Goal: Task Accomplishment & Management: Manage account settings

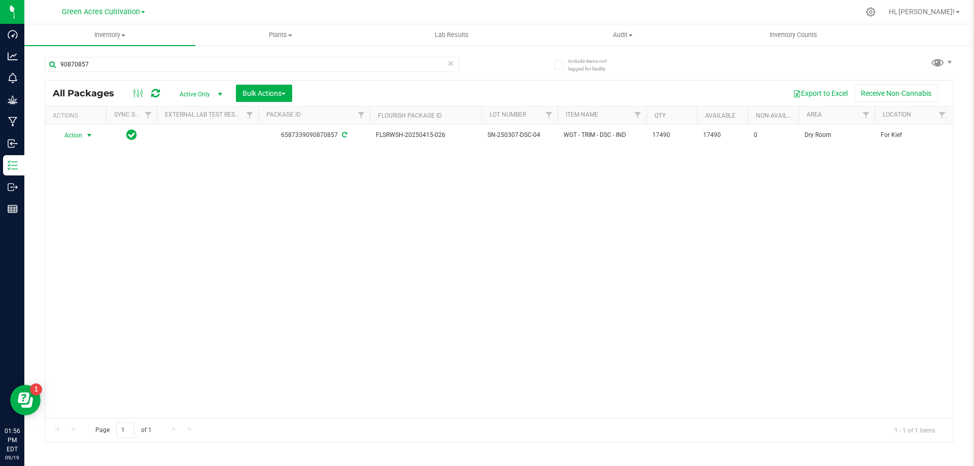
click at [447, 62] on icon at bounding box center [450, 63] width 7 height 12
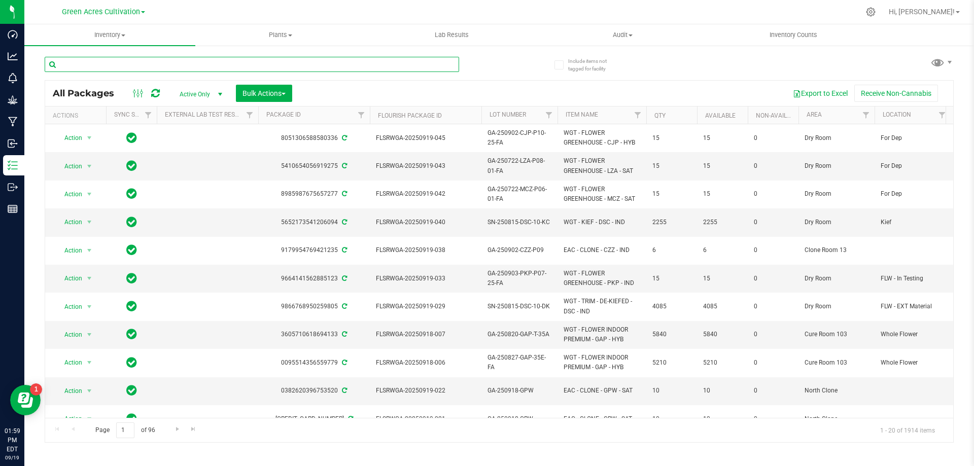
click at [149, 66] on input "text" at bounding box center [252, 64] width 414 height 15
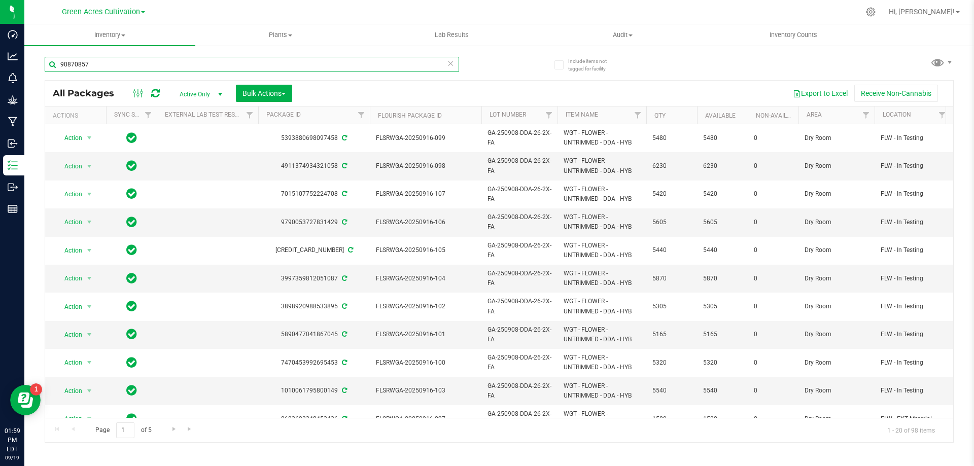
type input "90870857"
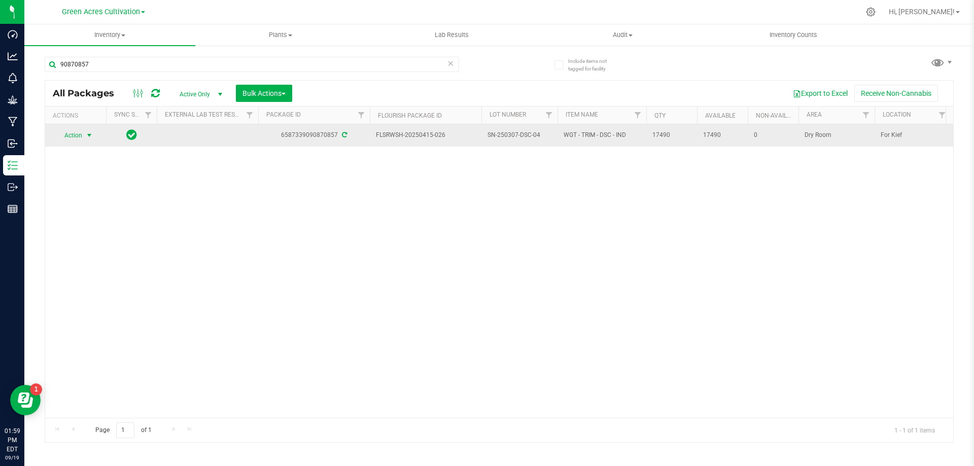
click at [76, 135] on span "Action" at bounding box center [68, 135] width 27 height 14
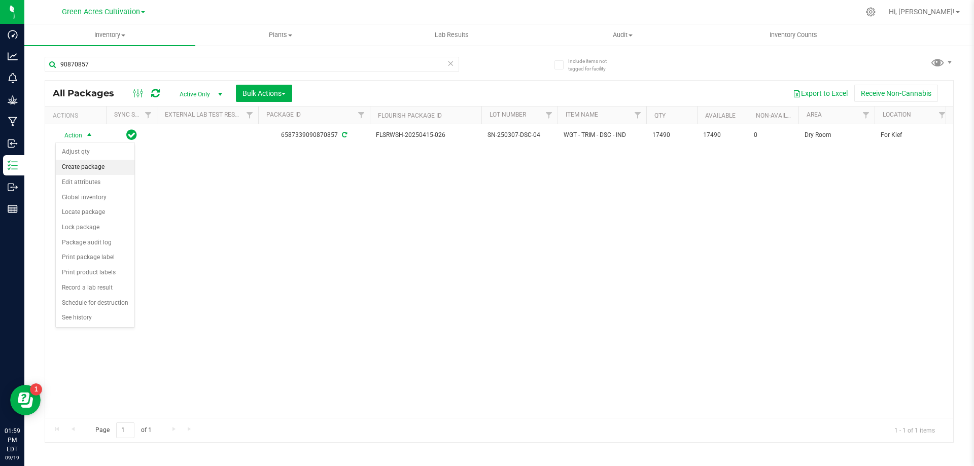
click at [97, 168] on li "Create package" at bounding box center [95, 167] width 79 height 15
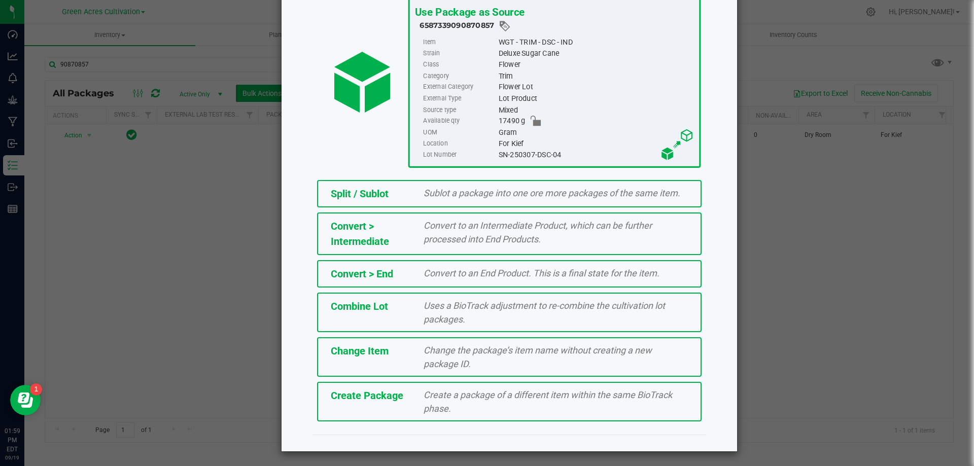
scroll to position [73, 0]
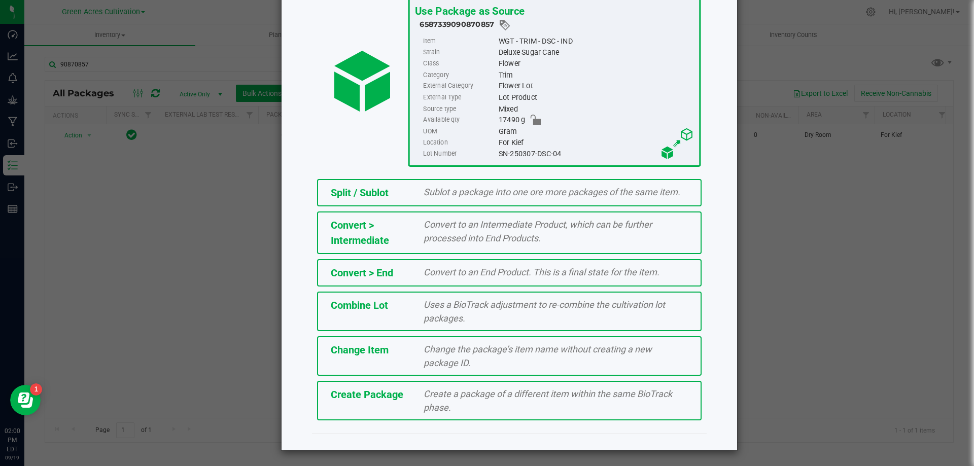
click at [366, 402] on div "Create Package" at bounding box center [369, 394] width 93 height 15
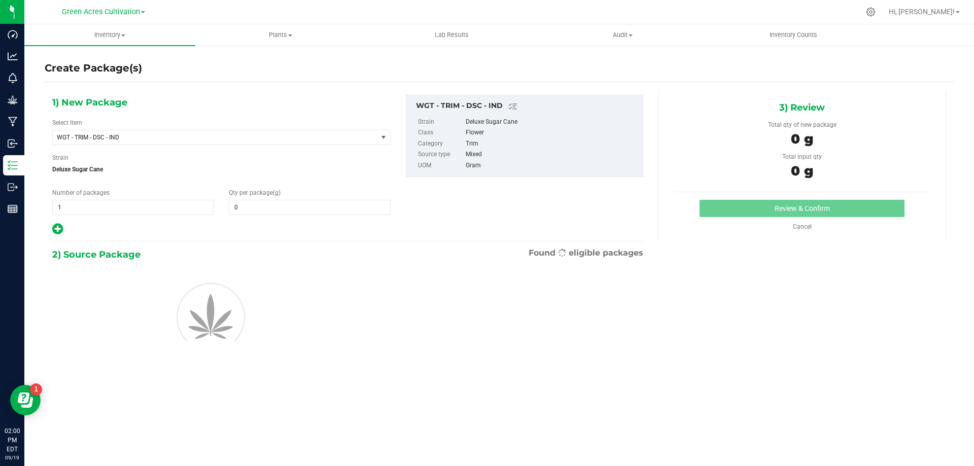
type input "0.0000"
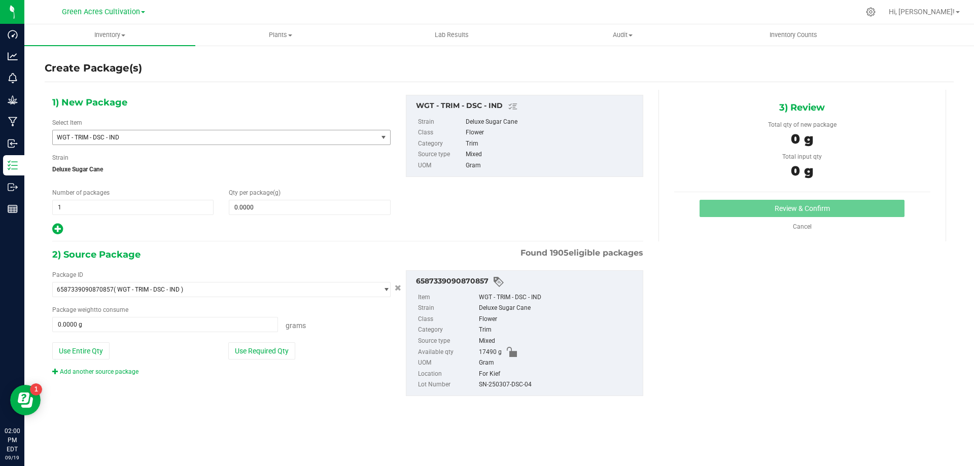
click at [219, 134] on span "WGT - TRIM - DSC - IND" at bounding box center [209, 137] width 304 height 7
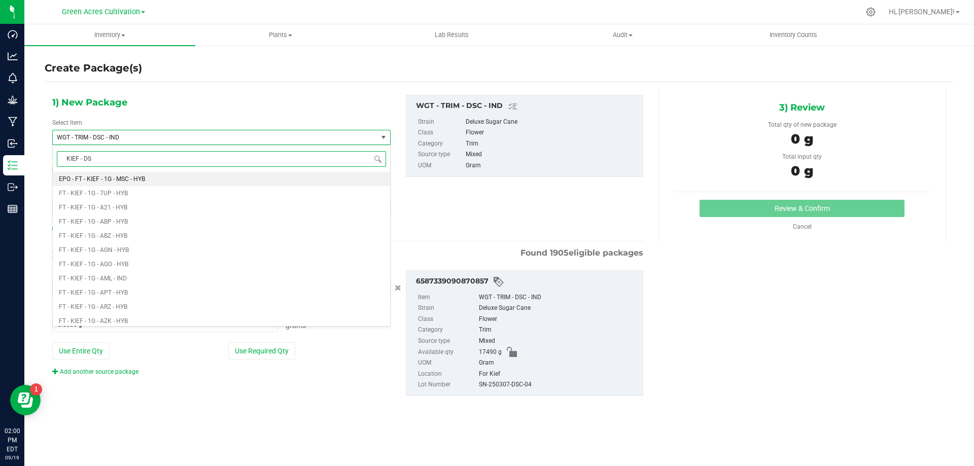
type input "KIEF - DSC"
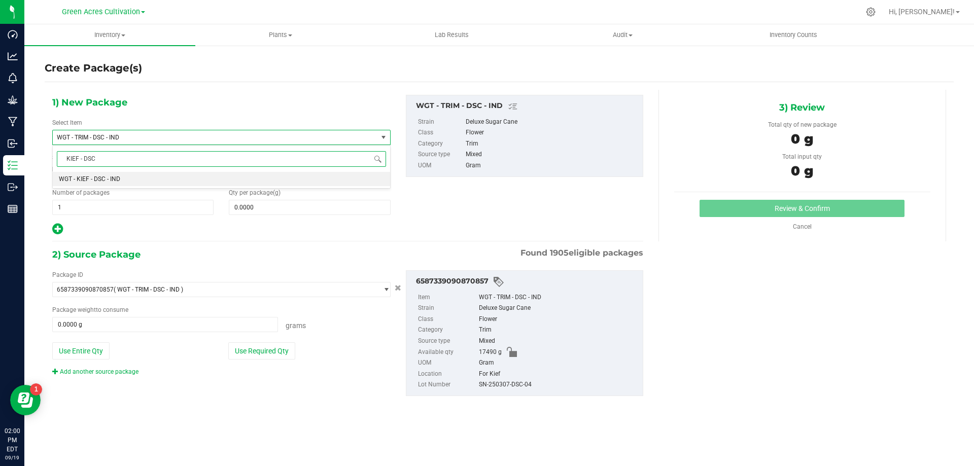
click at [113, 184] on li "WGT - KIEF - DSC - IND" at bounding box center [221, 179] width 337 height 14
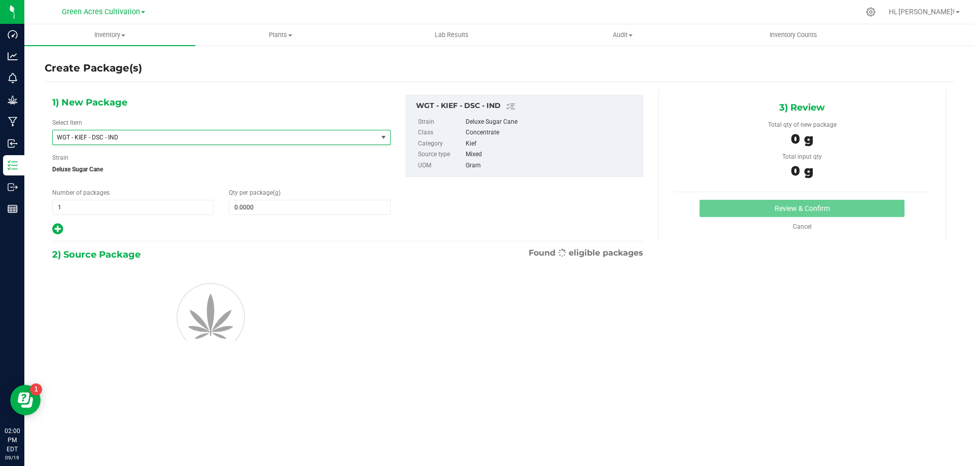
type input "0.0000"
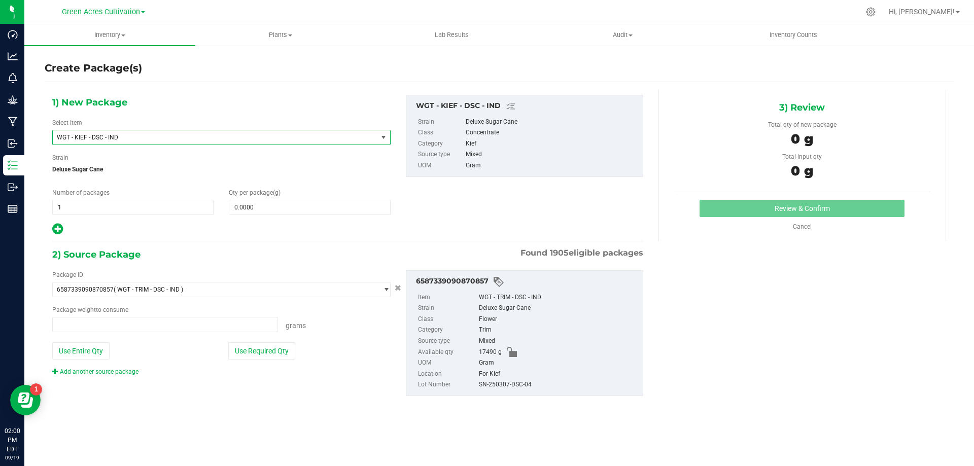
type input "0.0000 g"
click at [282, 206] on span at bounding box center [309, 207] width 161 height 15
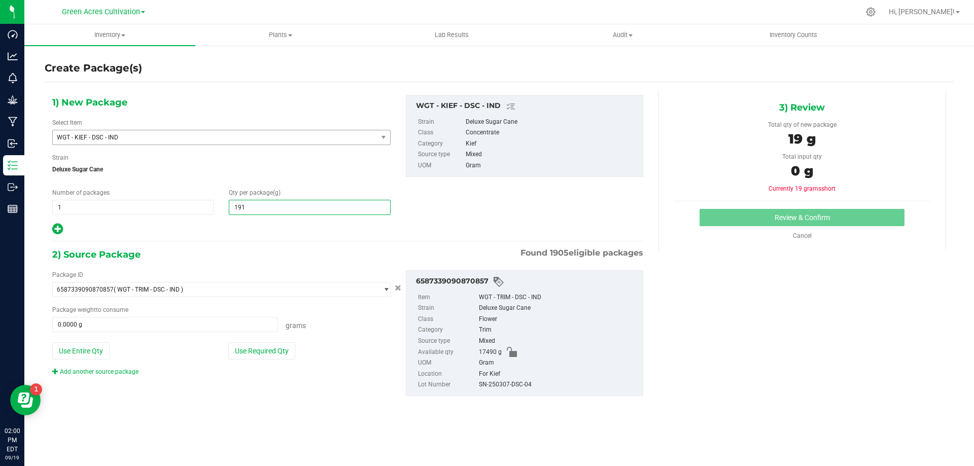
type input "1915"
type input "1,915.0000"
click at [257, 352] on button "Use Required Qty" at bounding box center [261, 350] width 67 height 17
type input "1915.0000 g"
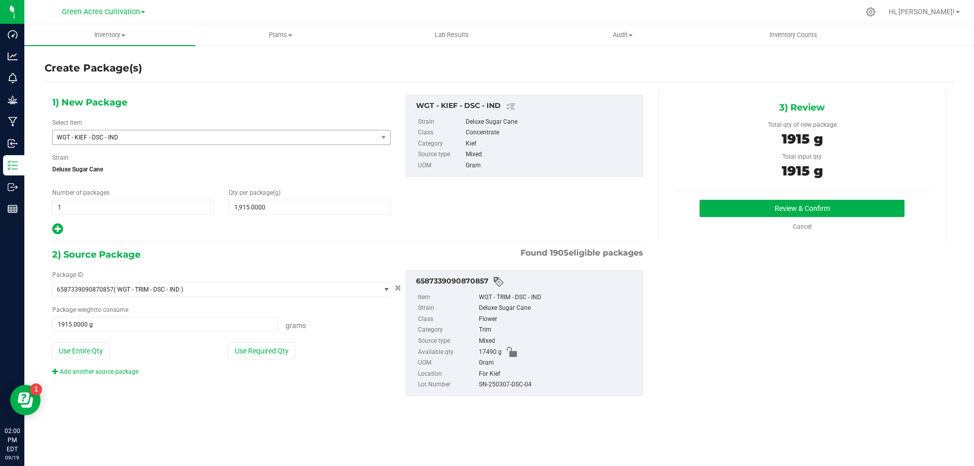
click at [509, 383] on div "SN-250307-DSC-04" at bounding box center [558, 384] width 159 height 11
copy div "SN-250307-DSC-04"
click at [797, 205] on button "Review & Confirm" at bounding box center [802, 208] width 205 height 17
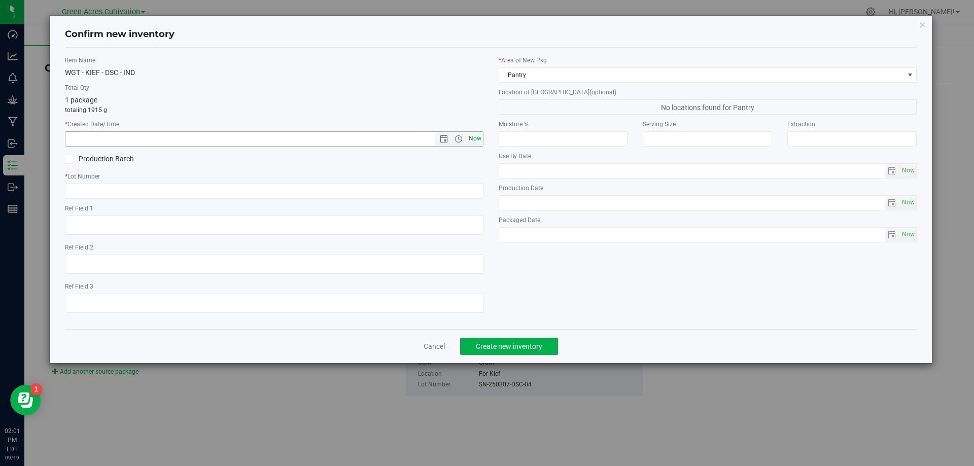
click at [472, 134] on span "Now" at bounding box center [474, 138] width 17 height 15
type input "[DATE] 2:01 PM"
click at [472, 192] on input "text" at bounding box center [274, 191] width 419 height 15
paste input "SN-250307-DSC-04"
type input "SN-250307-DSC-04-KC"
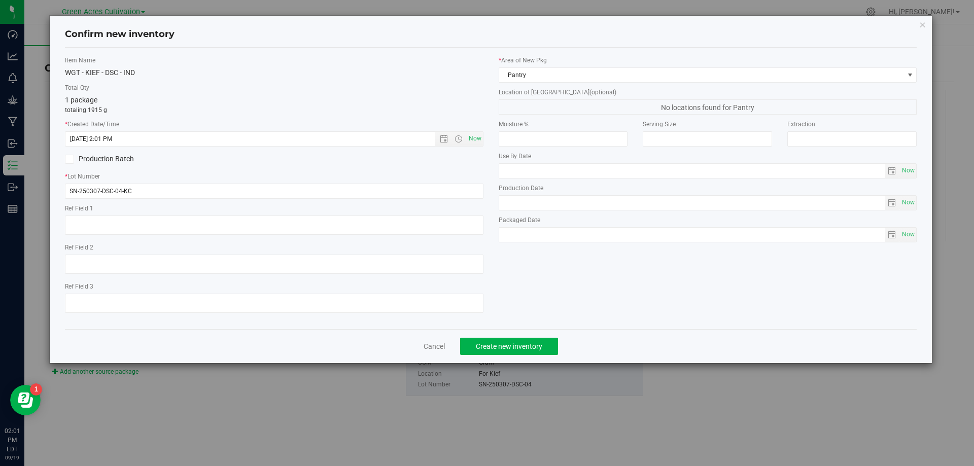
click at [497, 76] on div "* Area of [GEOGRAPHIC_DATA] Pantry Location of [GEOGRAPHIC_DATA] (optional) No …" at bounding box center [708, 152] width 434 height 192
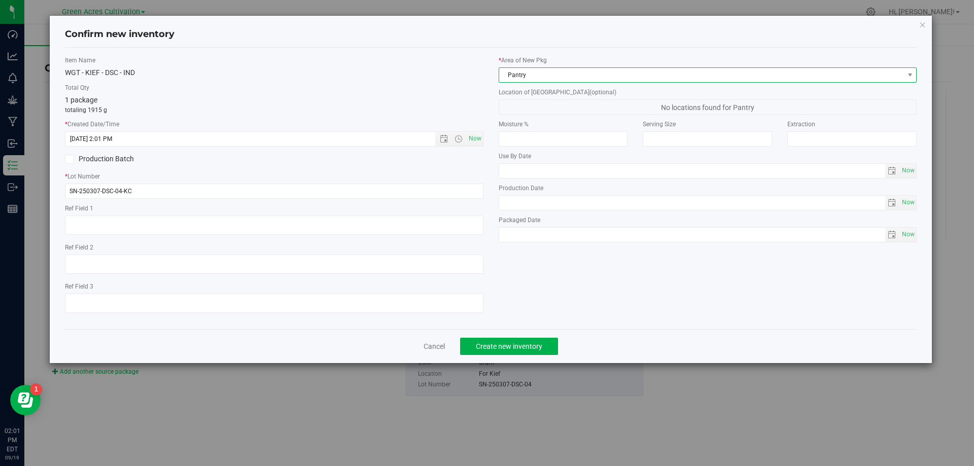
drag, startPoint x: 510, startPoint y: 74, endPoint x: 507, endPoint y: 67, distance: 6.8
click at [511, 74] on span "Pantry" at bounding box center [701, 75] width 405 height 14
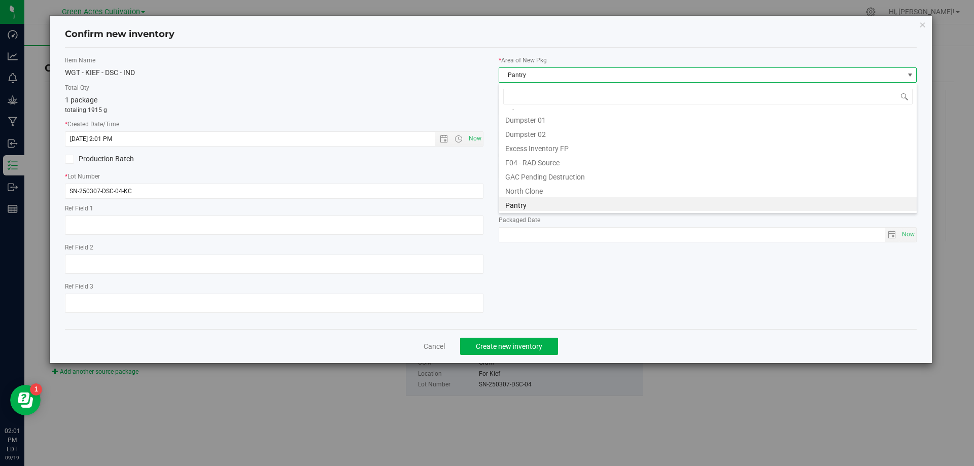
scroll to position [0, 0]
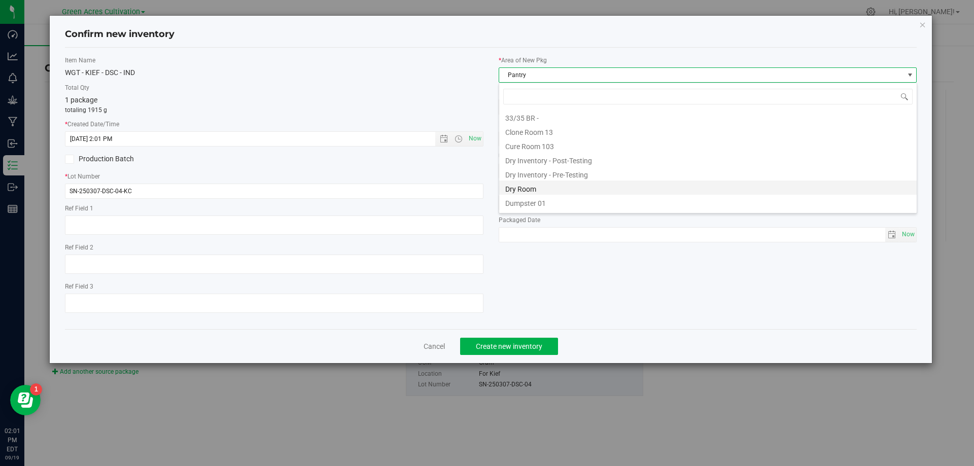
click at [531, 188] on li "Dry Room" at bounding box center [708, 188] width 418 height 14
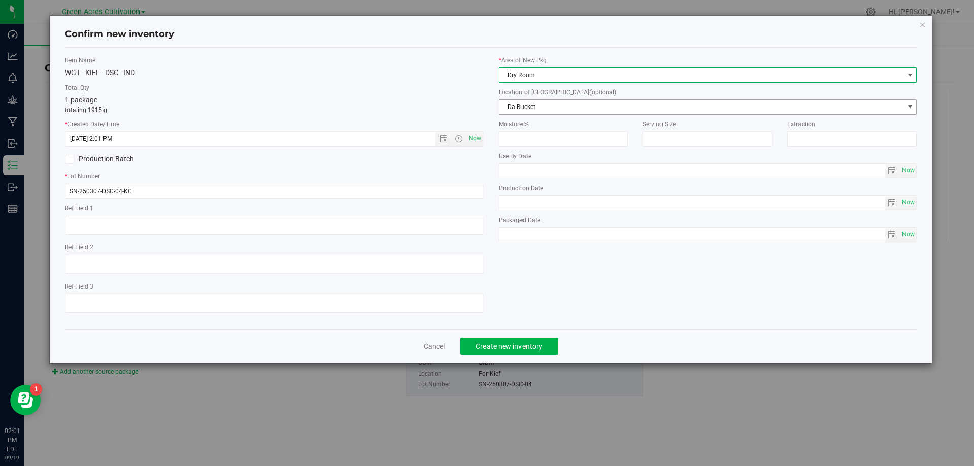
click at [539, 108] on span "Da Bucket" at bounding box center [701, 107] width 405 height 14
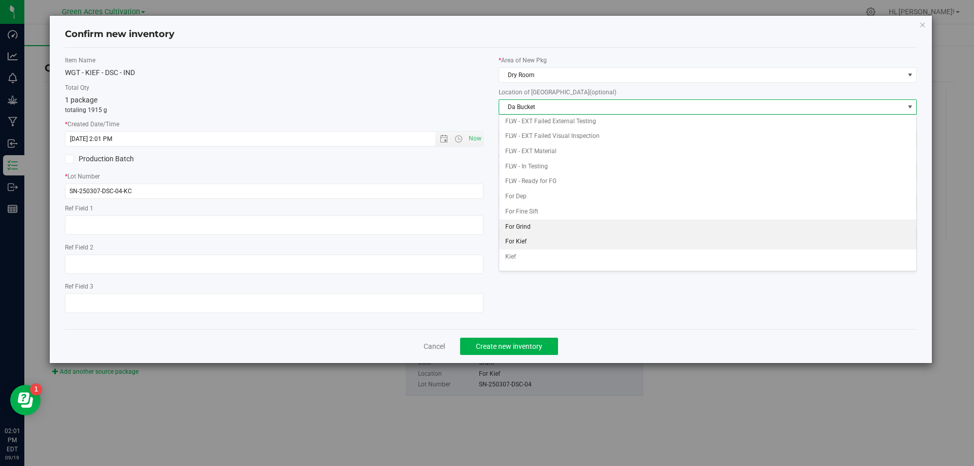
scroll to position [44, 0]
click at [521, 237] on li "For Kief" at bounding box center [708, 231] width 418 height 15
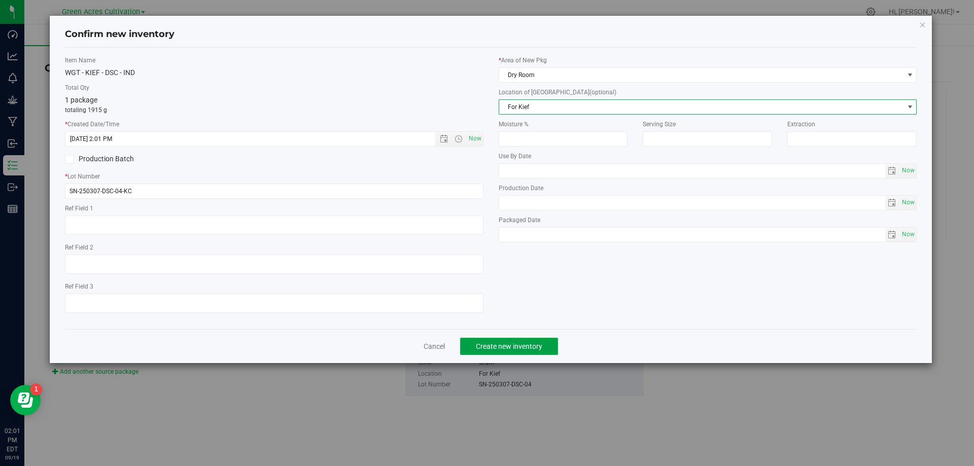
click at [526, 339] on button "Create new inventory" at bounding box center [509, 346] width 98 height 17
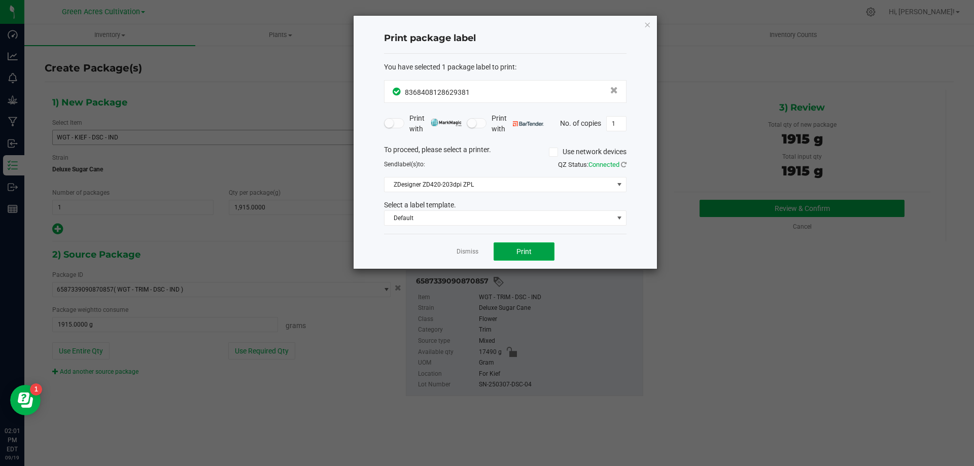
click at [523, 252] on span "Print" at bounding box center [523, 252] width 15 height 8
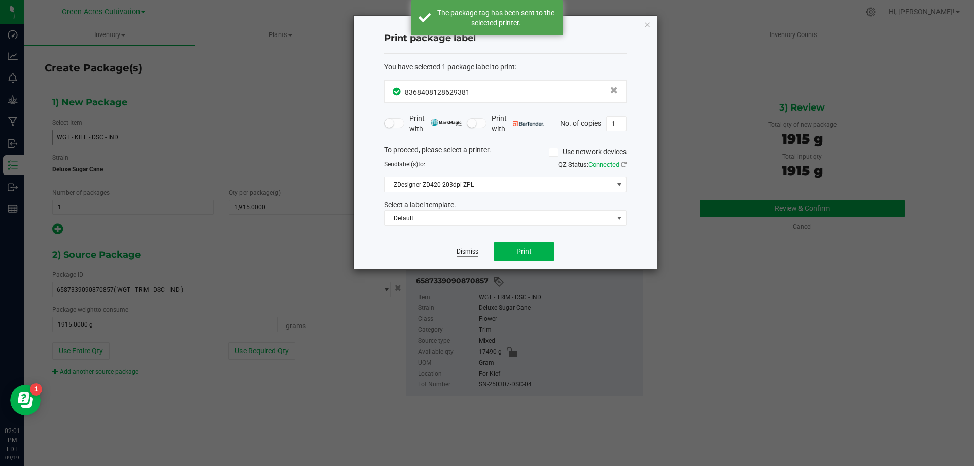
click at [470, 251] on link "Dismiss" at bounding box center [468, 252] width 22 height 9
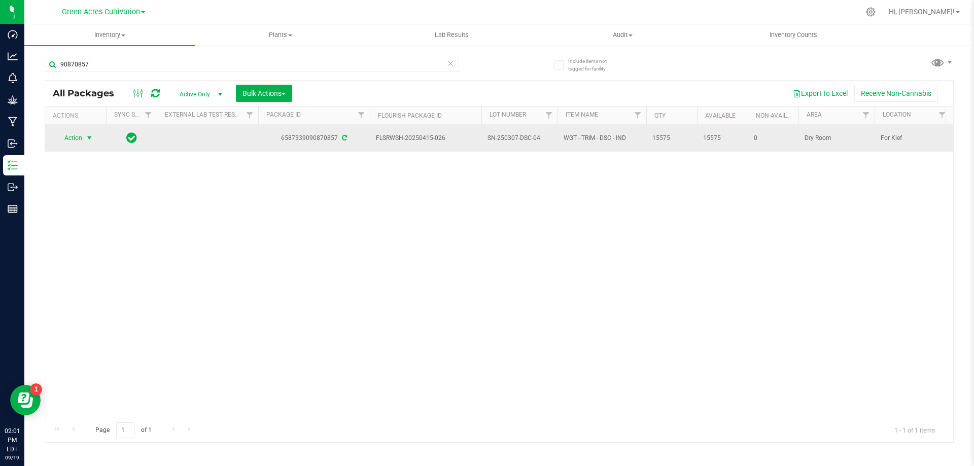
click at [77, 136] on span "Action" at bounding box center [68, 138] width 27 height 14
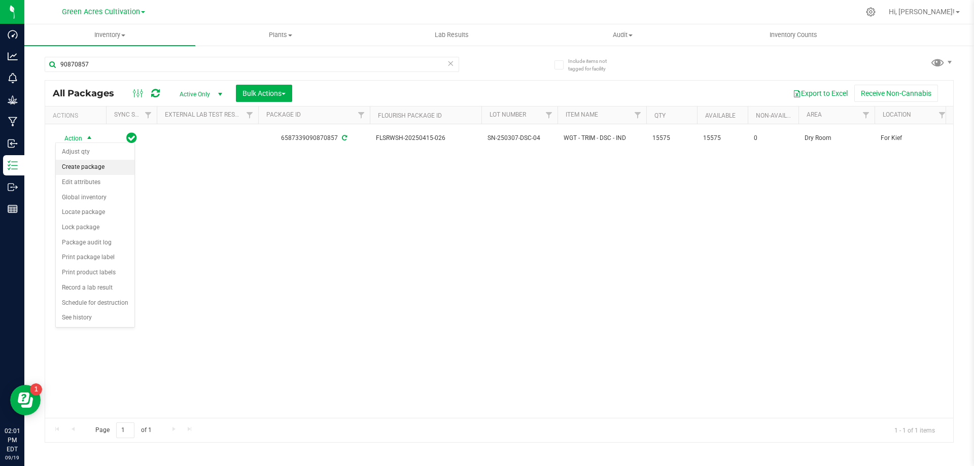
click at [96, 167] on li "Create package" at bounding box center [95, 167] width 79 height 15
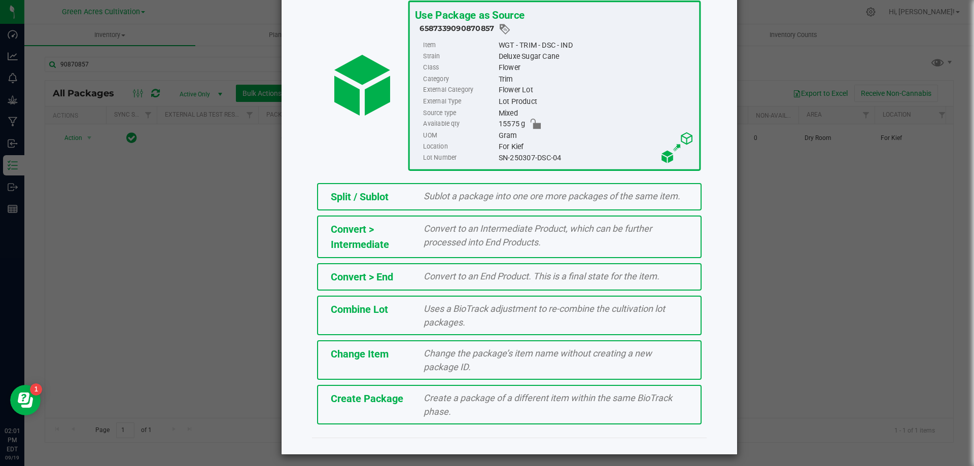
scroll to position [73, 0]
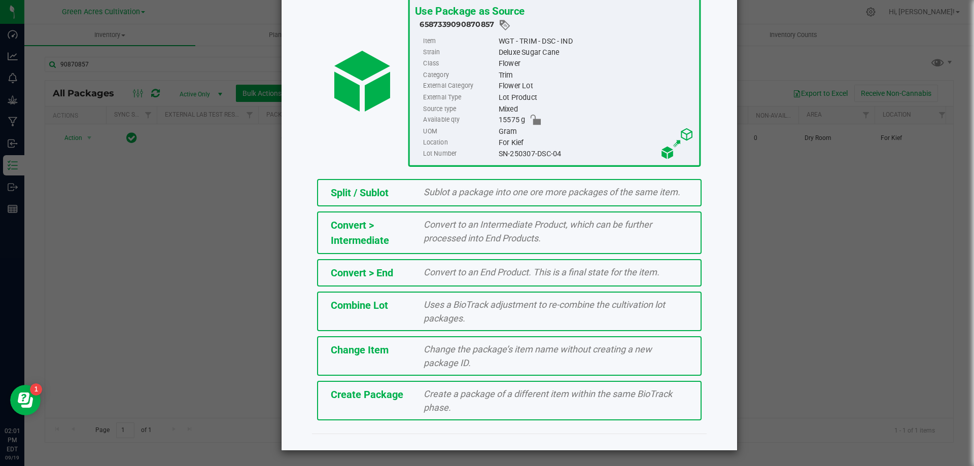
click at [416, 391] on div "Create a package of a different item within the same BioTrack phase." at bounding box center [556, 400] width 280 height 27
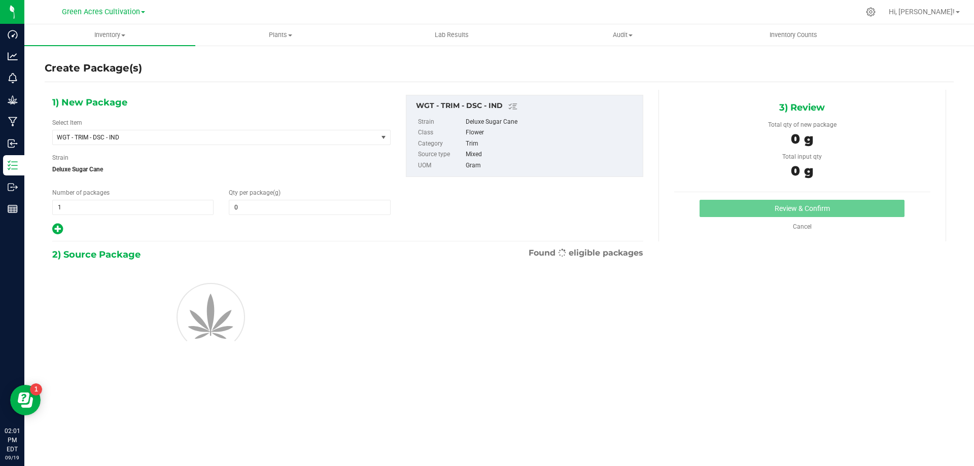
type input "0.0000"
click at [201, 139] on span "WGT - TRIM - DSC - IND" at bounding box center [209, 137] width 304 height 7
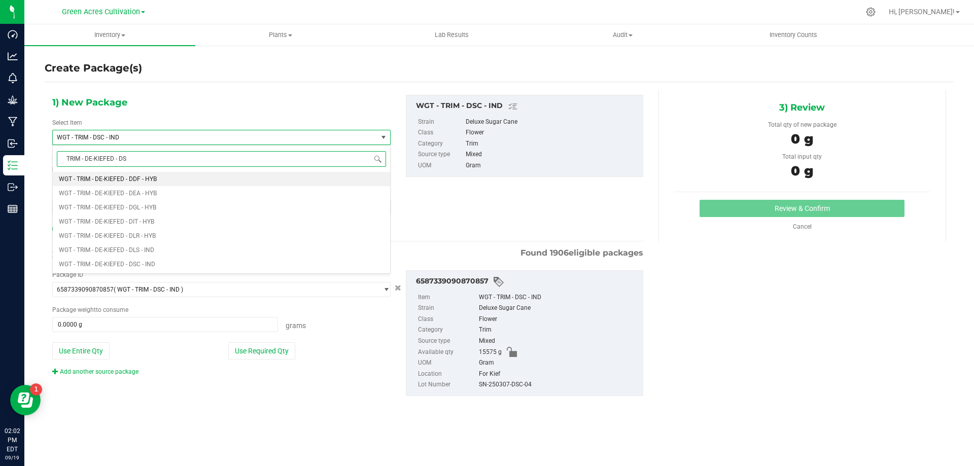
type input "TRIM - DE-KIEFED - DSC"
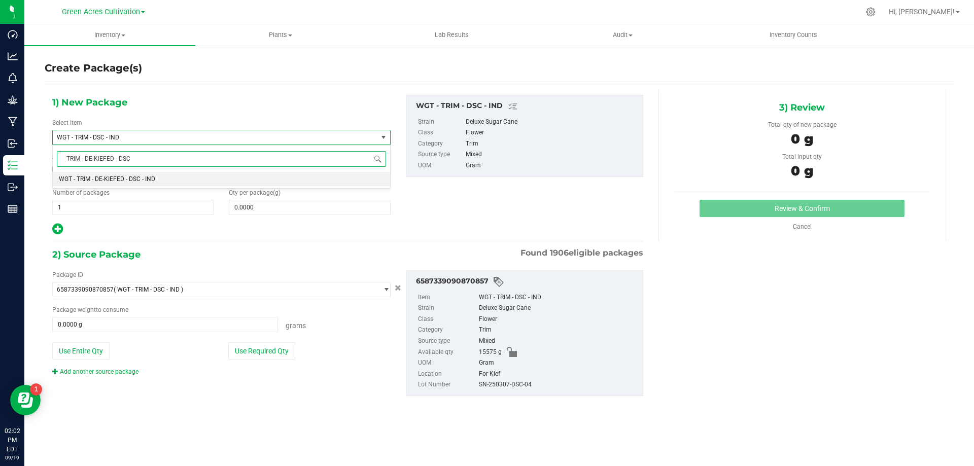
click at [132, 180] on span "WGT - TRIM - DE-KIEFED - DSC - IND" at bounding box center [107, 179] width 96 height 7
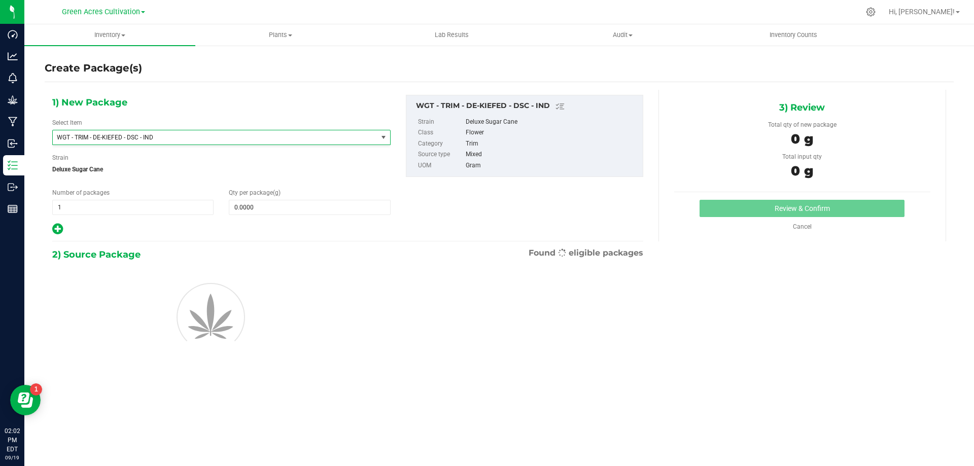
type input "0.0000"
click at [283, 208] on span at bounding box center [309, 207] width 161 height 15
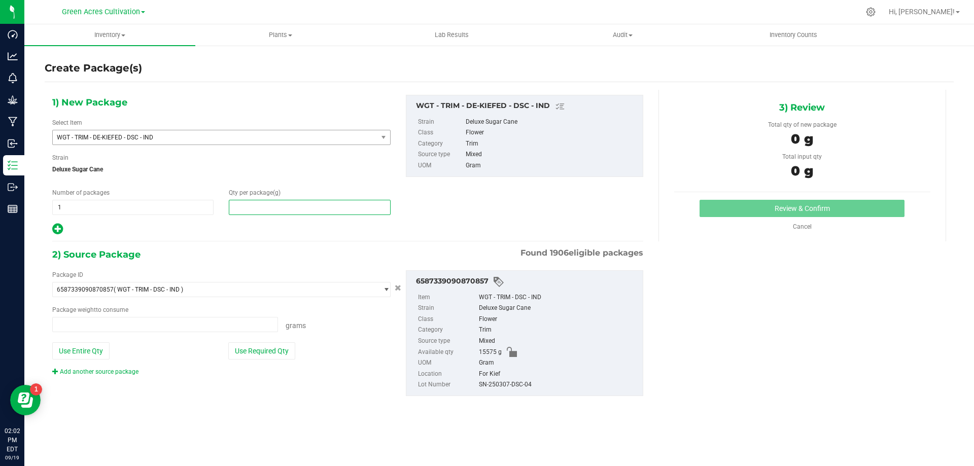
type input "0.0000 g"
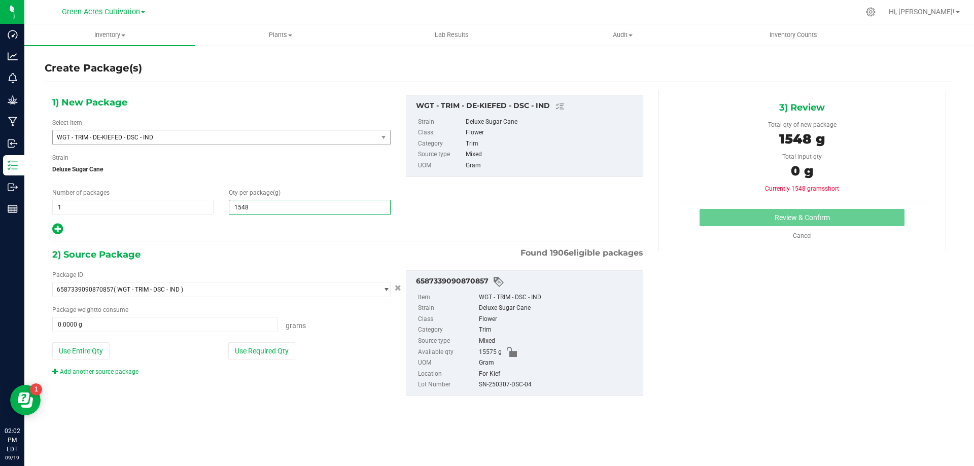
type input "15485"
type input "15,485.0000"
click at [252, 351] on button "Use Required Qty" at bounding box center [261, 350] width 67 height 17
type input "15485.0000 g"
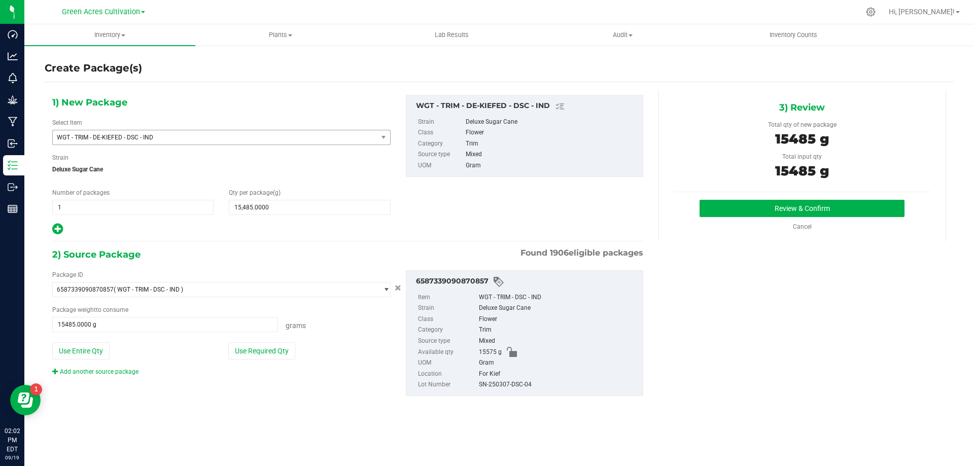
click at [512, 384] on div "SN-250307-DSC-04" at bounding box center [558, 384] width 159 height 11
copy div "SN-250307-DSC-04"
click at [755, 202] on button "Review & Confirm" at bounding box center [802, 208] width 205 height 17
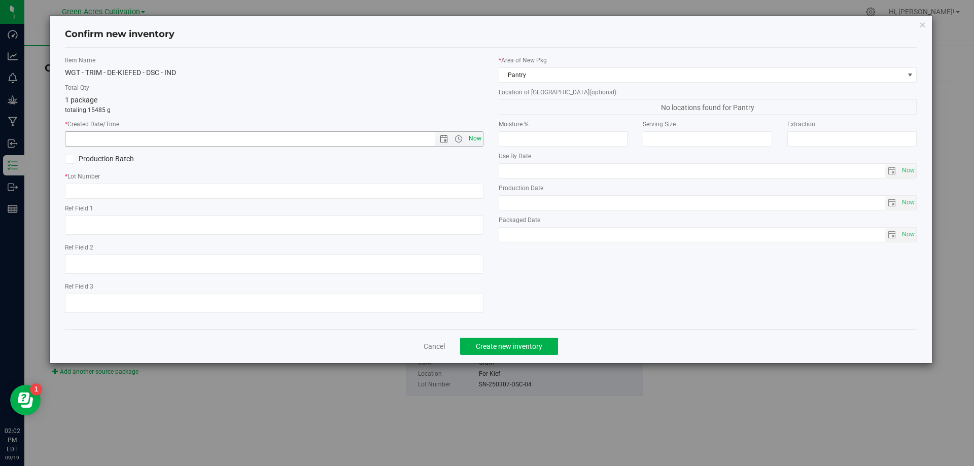
click at [478, 139] on span "Now" at bounding box center [474, 138] width 17 height 15
type input "[DATE] 2:02 PM"
click at [437, 188] on input "text" at bounding box center [274, 191] width 419 height 15
paste input "SN-250307-DSC-04"
type input "SN-250307-DSC-04-DK"
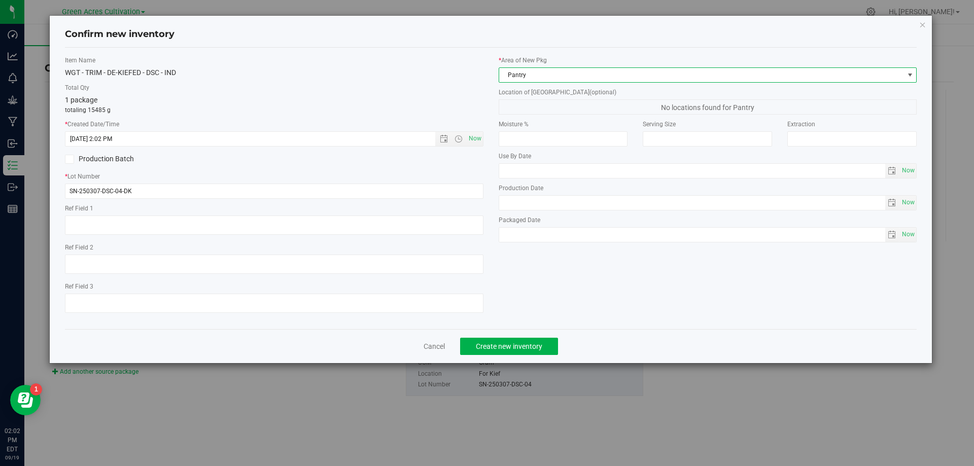
click at [517, 71] on span "Pantry" at bounding box center [701, 75] width 405 height 14
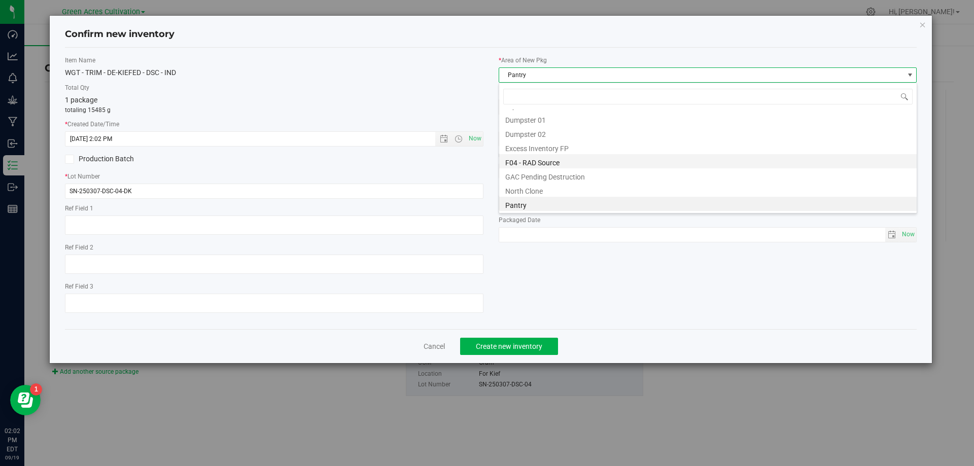
scroll to position [0, 0]
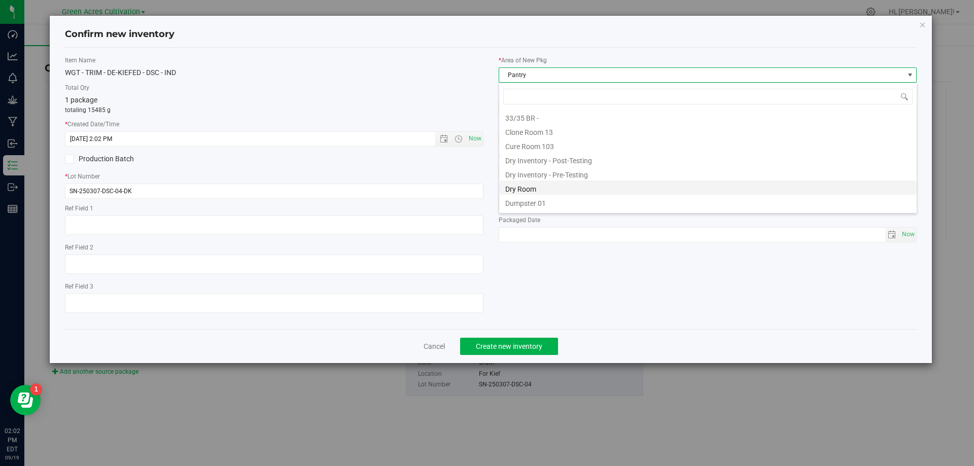
click at [523, 187] on li "Dry Room" at bounding box center [708, 188] width 418 height 14
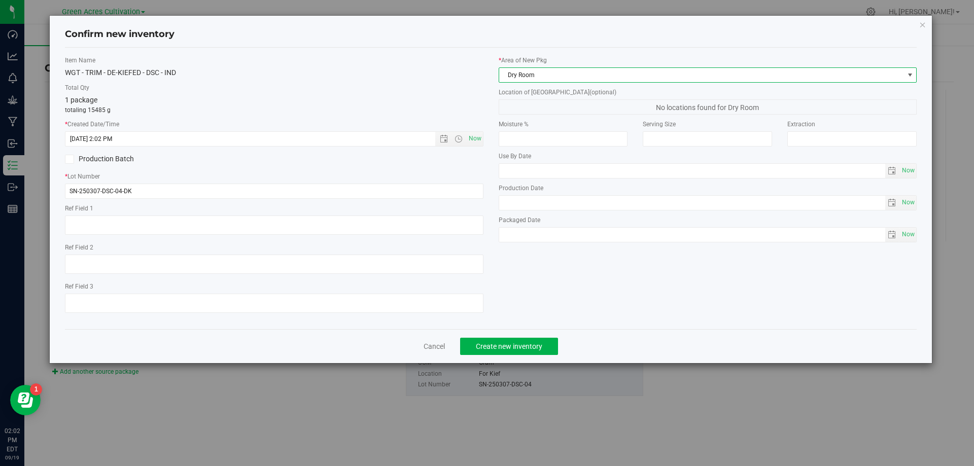
click at [536, 107] on span "No locations found for Dry Room" at bounding box center [708, 106] width 419 height 15
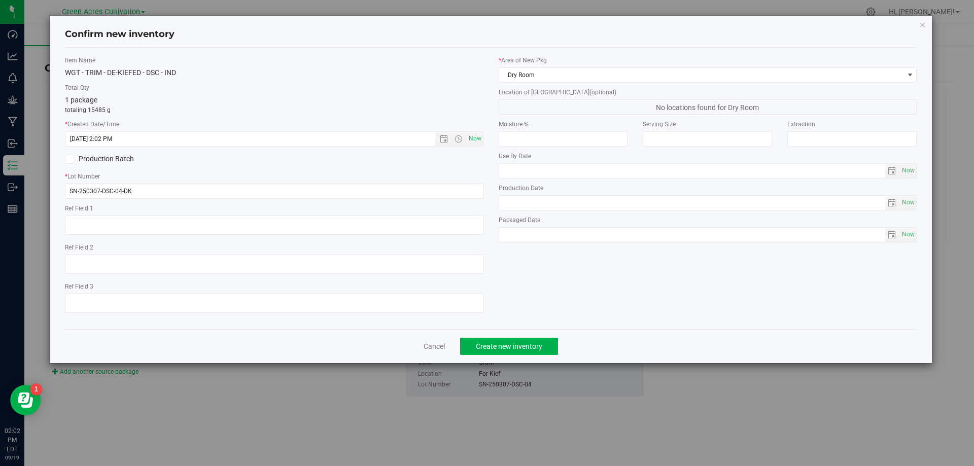
click at [539, 105] on span "No locations found for Dry Room" at bounding box center [708, 106] width 419 height 15
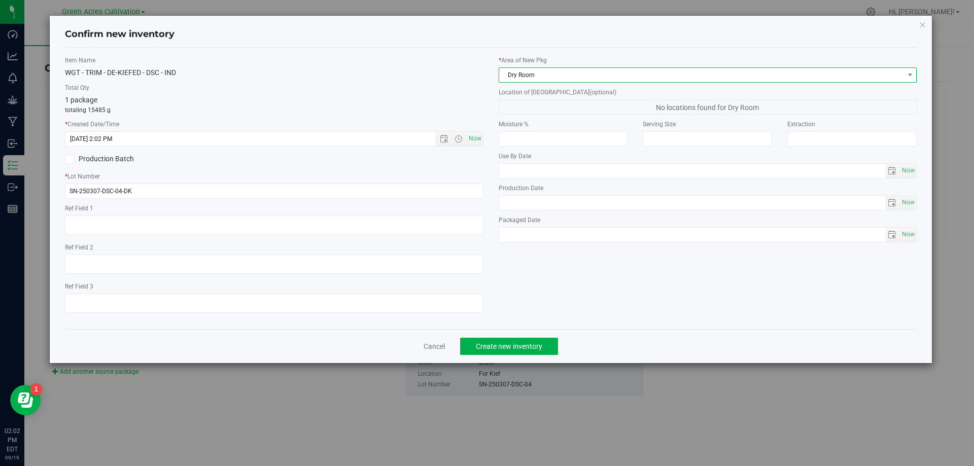
click at [574, 75] on span "Dry Room" at bounding box center [701, 75] width 405 height 14
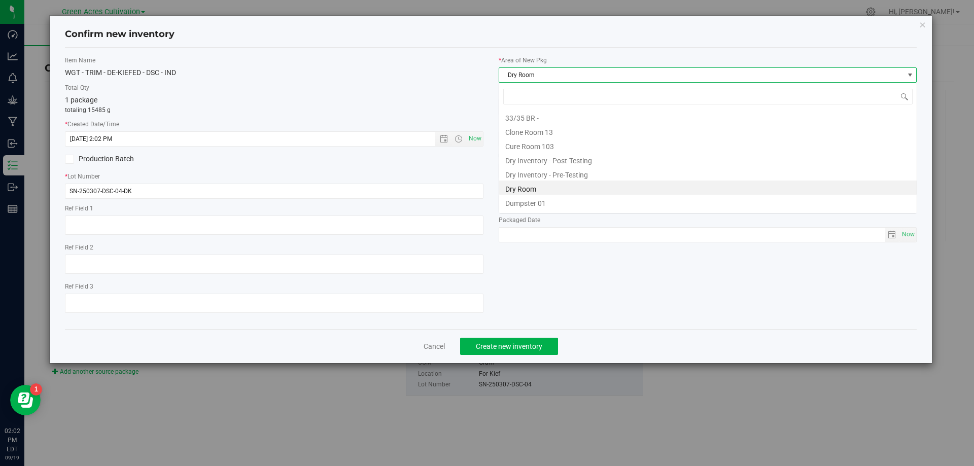
scroll to position [15, 419]
click at [534, 188] on li "Dry Room" at bounding box center [708, 188] width 418 height 14
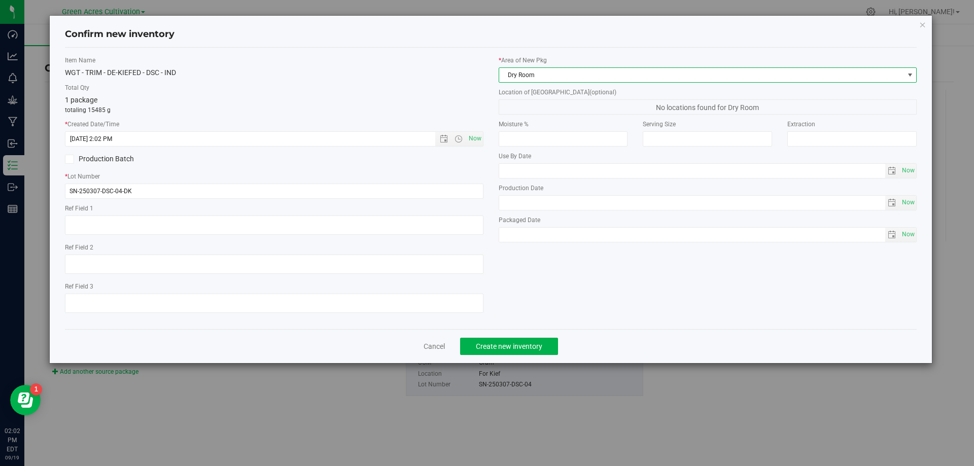
click at [542, 103] on span "No locations found for Dry Room" at bounding box center [708, 106] width 419 height 15
click at [554, 80] on span "Dry Room" at bounding box center [701, 75] width 405 height 14
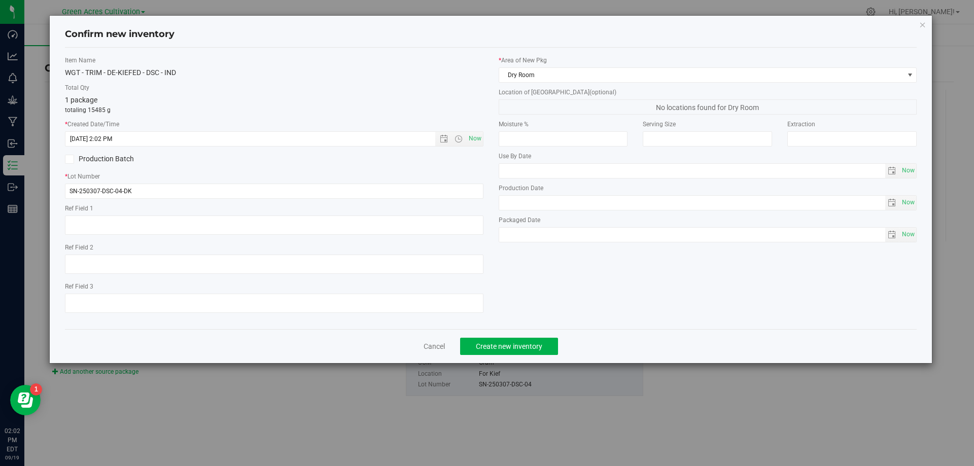
click at [414, 91] on label "Total Qty" at bounding box center [274, 87] width 419 height 9
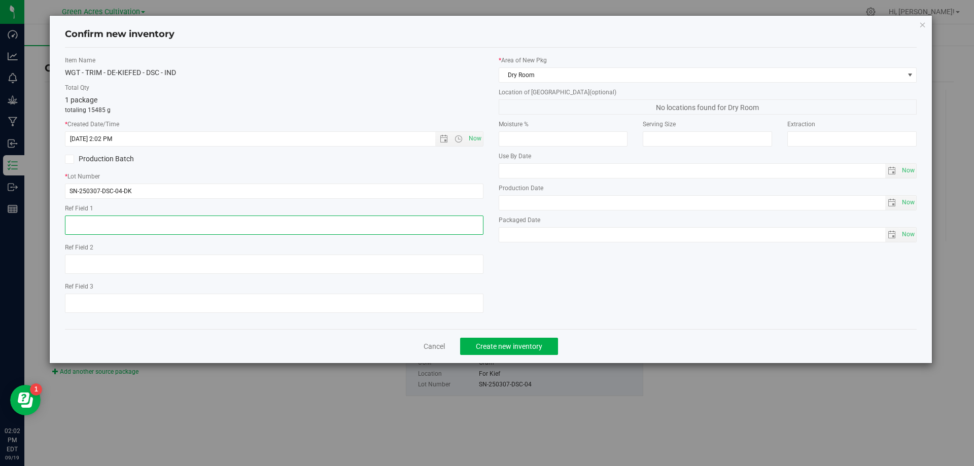
click at [252, 223] on textarea at bounding box center [274, 225] width 419 height 19
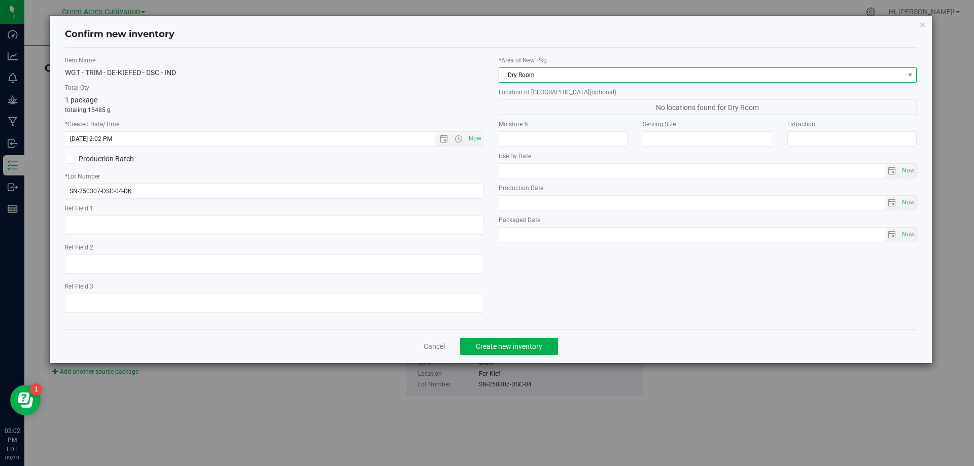
click at [535, 71] on span "Dry Room" at bounding box center [701, 75] width 405 height 14
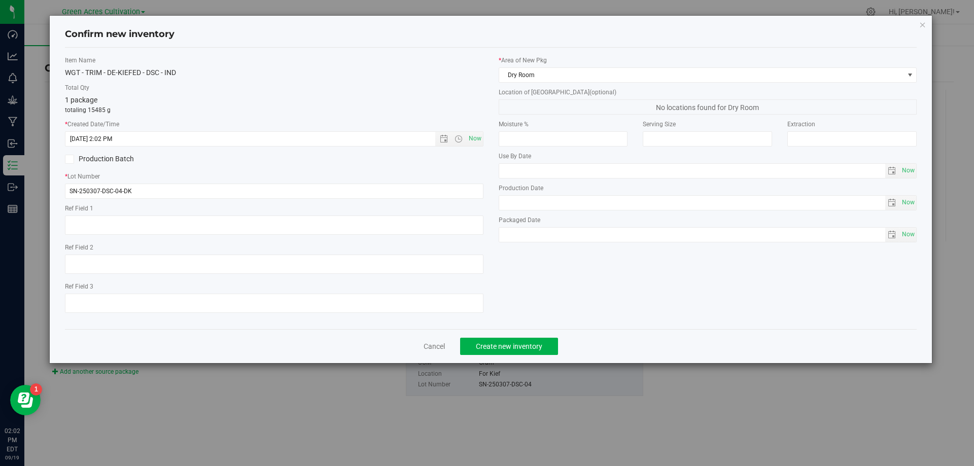
drag, startPoint x: 432, startPoint y: 84, endPoint x: 465, endPoint y: 84, distance: 32.5
click at [434, 84] on label "Total Qty" at bounding box center [274, 87] width 419 height 9
click at [543, 105] on span "No locations found for Dry Room" at bounding box center [708, 106] width 419 height 15
click at [585, 107] on span "No locations found for Dry Room" at bounding box center [708, 106] width 419 height 15
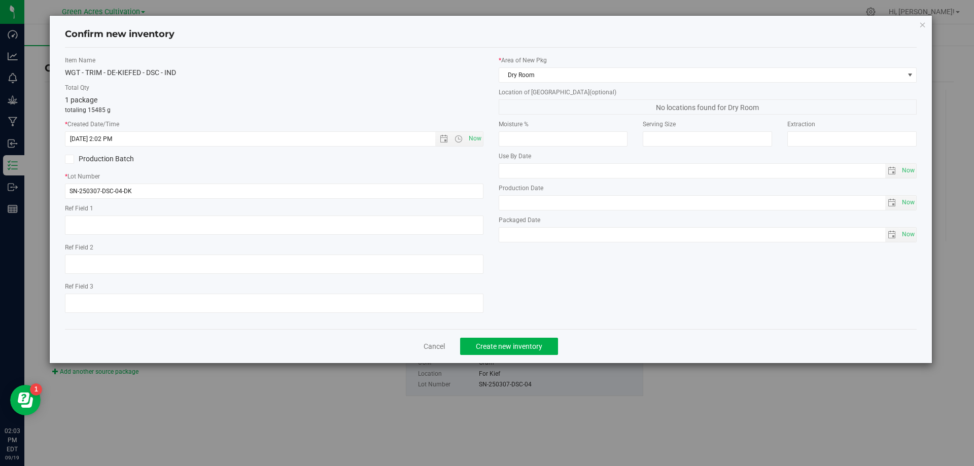
click at [550, 148] on div "Moisture % Serving Size Extraction Use By Date Now Production Date Now" at bounding box center [708, 181] width 419 height 123
click at [552, 139] on input "number" at bounding box center [563, 138] width 129 height 15
click at [555, 105] on span "No locations found for Dry Room" at bounding box center [708, 106] width 419 height 15
drag, startPoint x: 555, startPoint y: 105, endPoint x: 588, endPoint y: 107, distance: 33.6
click at [557, 105] on span "No locations found for Dry Room" at bounding box center [708, 106] width 419 height 15
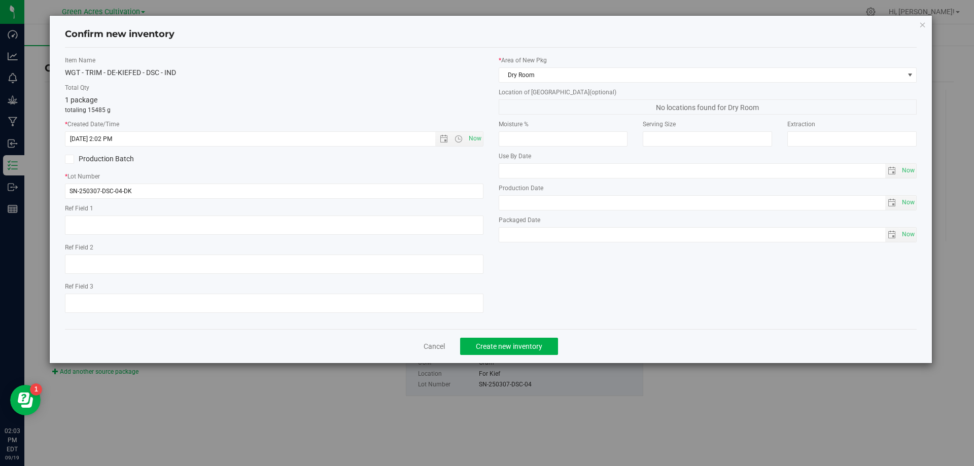
click at [656, 105] on span "No locations found for Dry Room" at bounding box center [708, 106] width 419 height 15
click at [432, 344] on link "Cancel" at bounding box center [434, 346] width 21 height 10
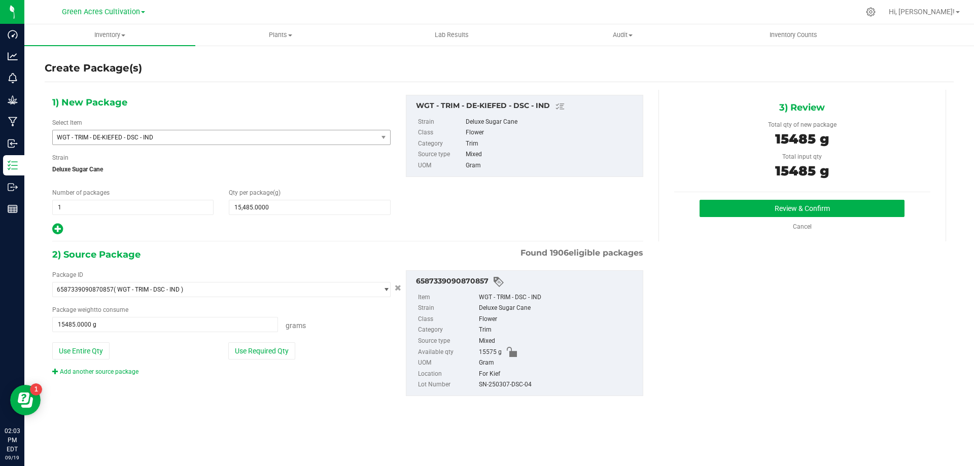
click at [508, 384] on div "SN-250307-DSC-04" at bounding box center [558, 384] width 159 height 11
copy div "SN-250307-DSC-04"
click at [735, 210] on button "Review & Confirm" at bounding box center [802, 208] width 205 height 17
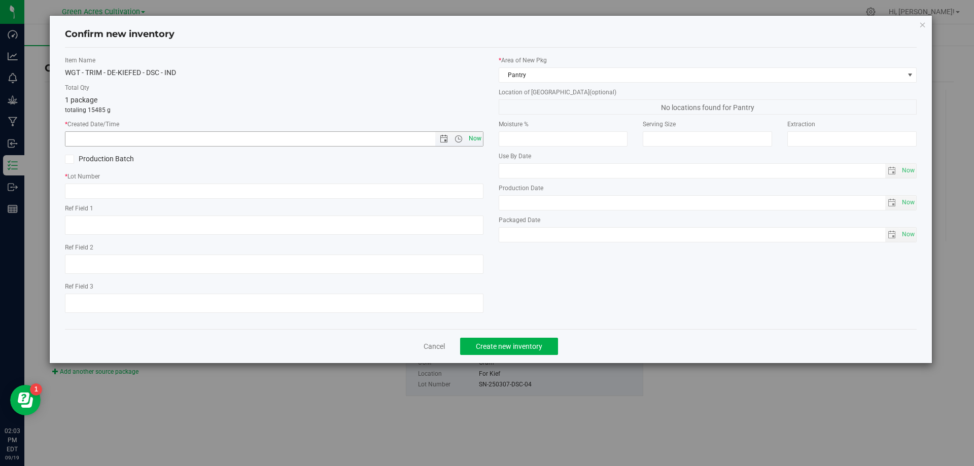
click at [476, 134] on span "Now" at bounding box center [474, 138] width 17 height 15
type input "[DATE] 2:03 PM"
click at [457, 193] on input "text" at bounding box center [274, 191] width 419 height 15
paste input "SN-250307-DSC-04"
type input "SN-250307-DSC-04-DK"
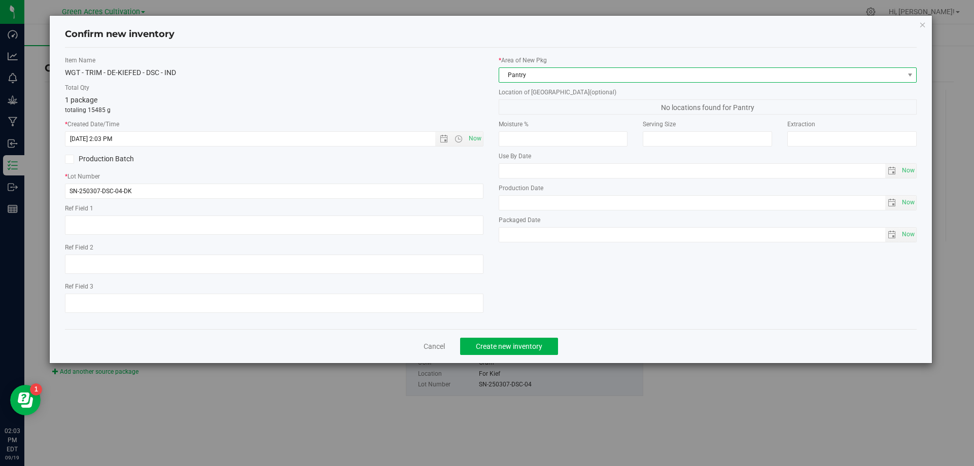
click at [526, 74] on span "Pantry" at bounding box center [701, 75] width 405 height 14
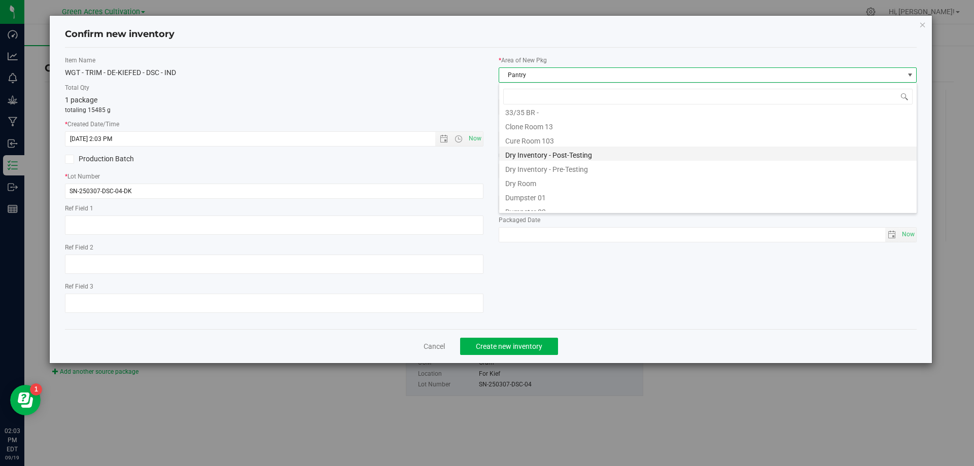
scroll to position [0, 0]
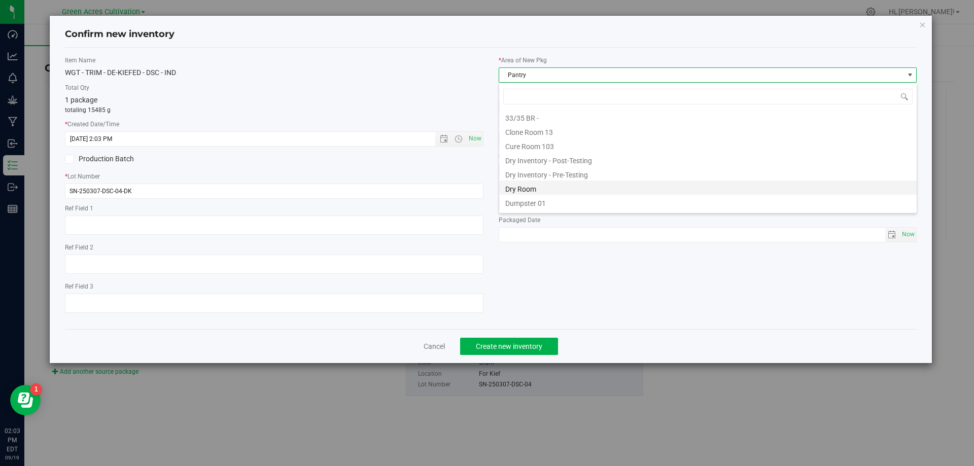
click at [525, 187] on li "Dry Room" at bounding box center [708, 188] width 418 height 14
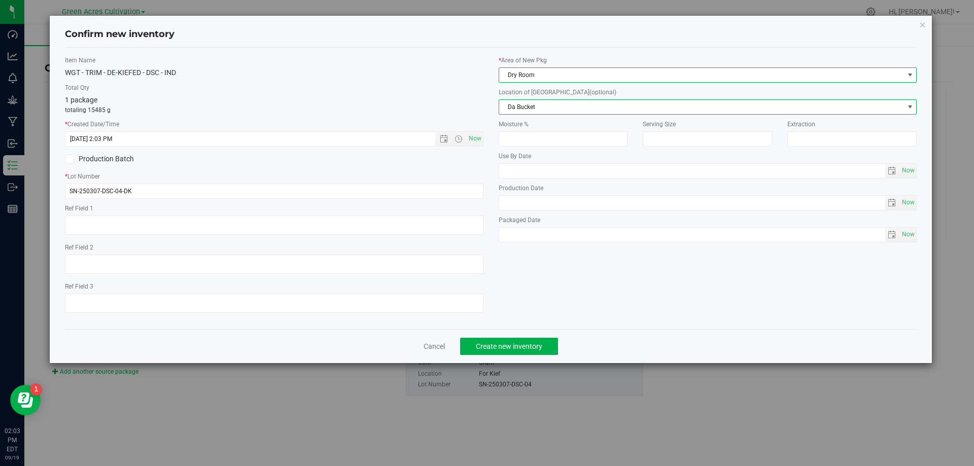
click at [551, 106] on span "Da Bucket" at bounding box center [701, 107] width 405 height 14
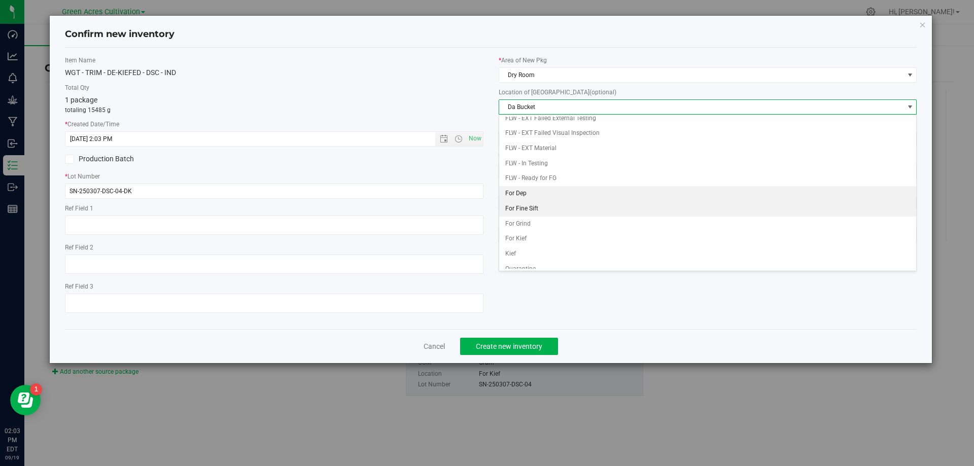
scroll to position [44, 0]
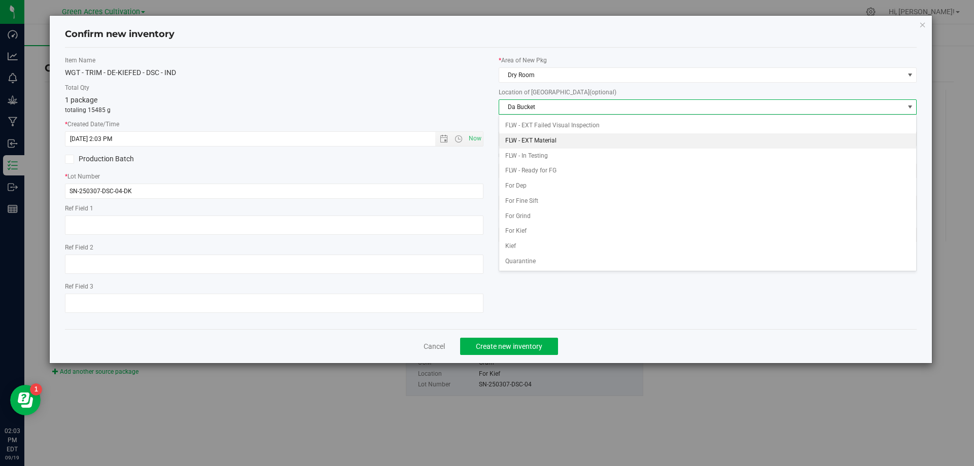
click at [552, 138] on li "FLW - EXT Material" at bounding box center [708, 140] width 418 height 15
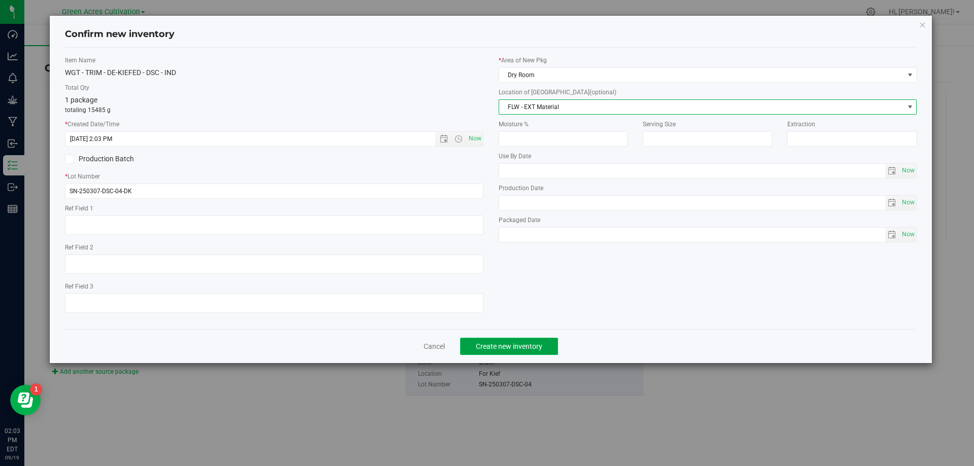
click at [517, 345] on span "Create new inventory" at bounding box center [509, 346] width 66 height 8
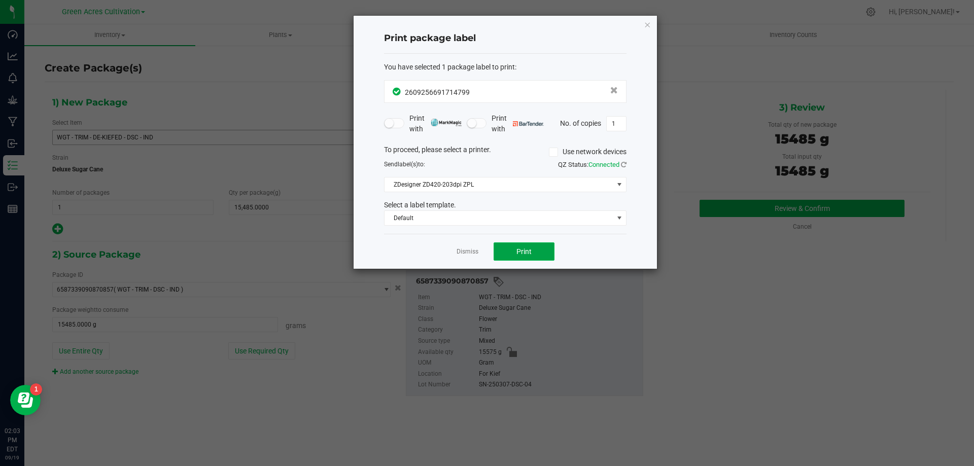
click at [521, 248] on span "Print" at bounding box center [523, 252] width 15 height 8
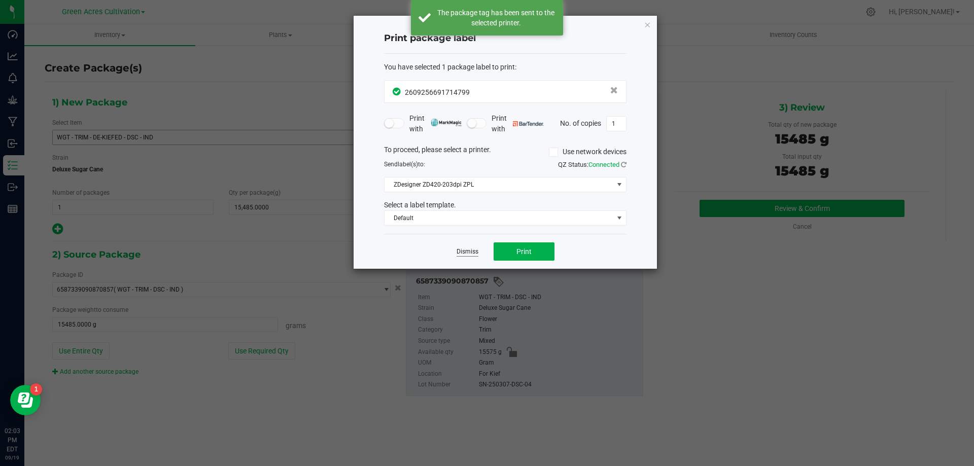
click at [469, 253] on link "Dismiss" at bounding box center [468, 252] width 22 height 9
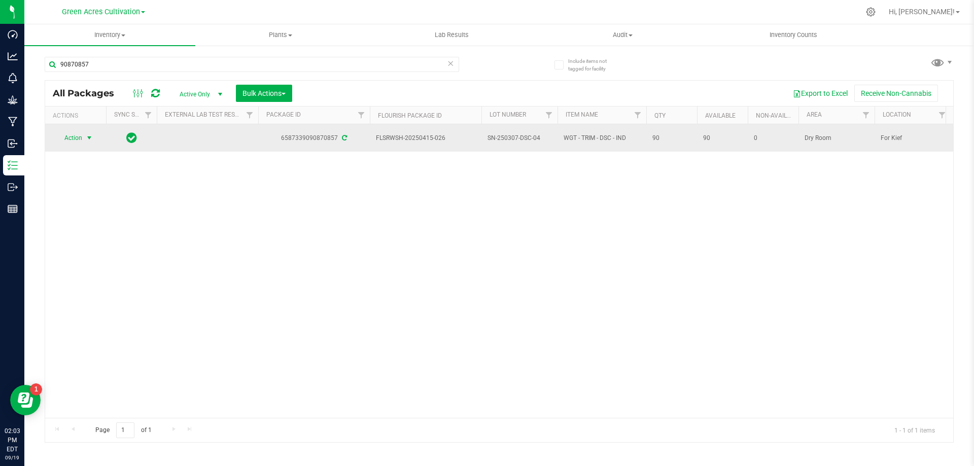
click at [66, 132] on span "Action" at bounding box center [68, 138] width 27 height 14
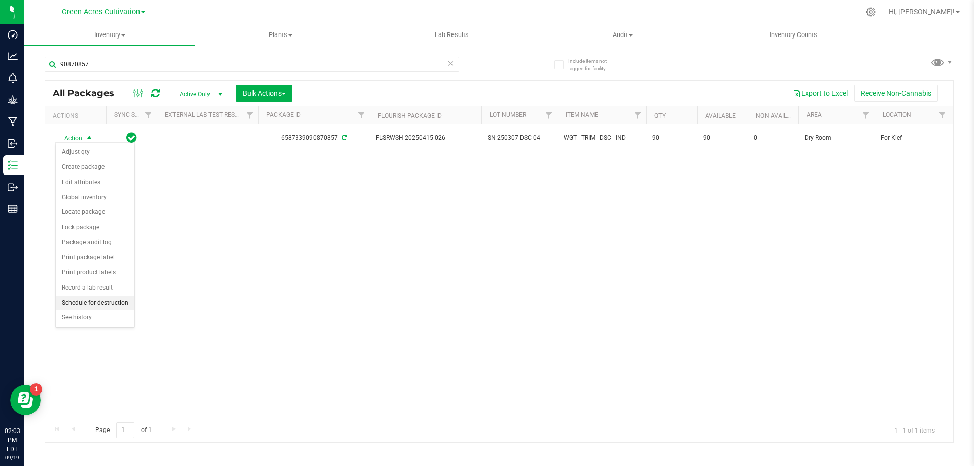
click at [97, 303] on li "Schedule for destruction" at bounding box center [95, 303] width 79 height 15
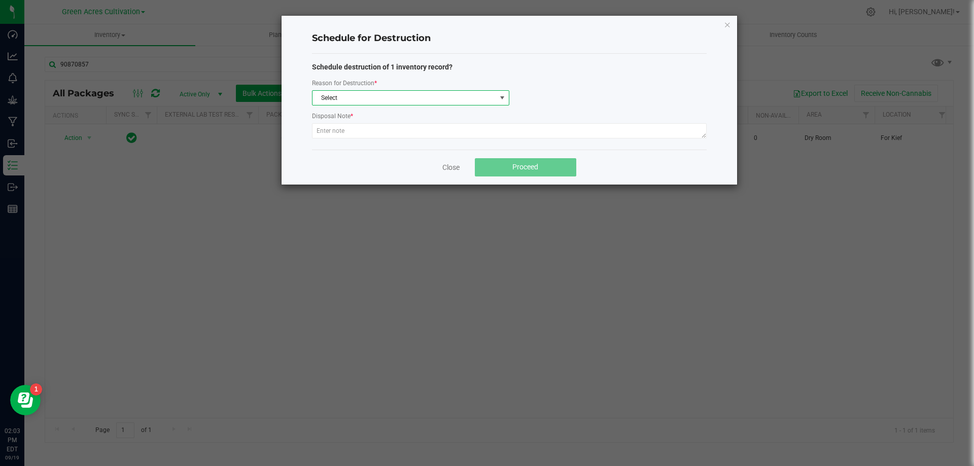
click at [353, 95] on span "Select" at bounding box center [404, 98] width 184 height 14
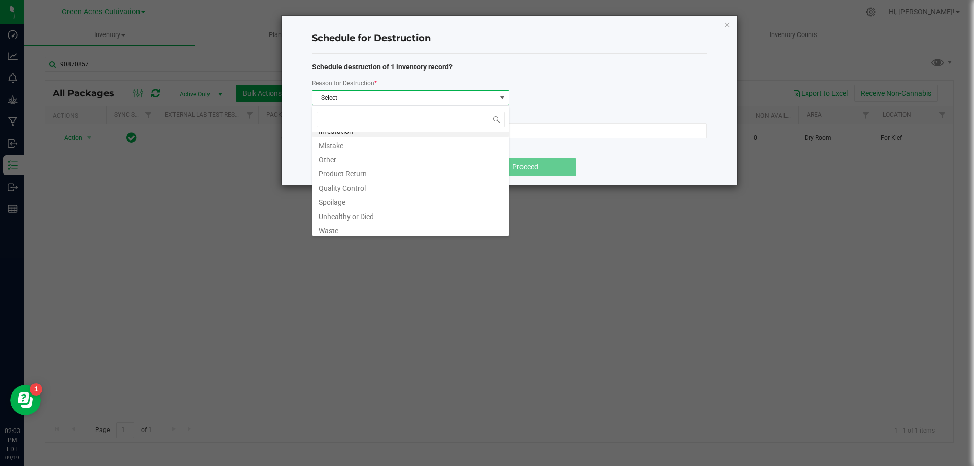
scroll to position [12, 0]
click at [341, 226] on li "Waste" at bounding box center [410, 227] width 196 height 14
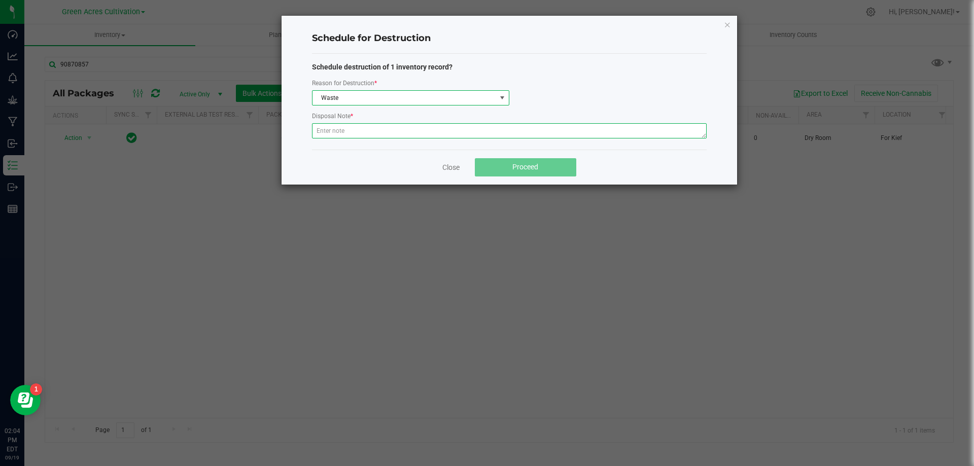
click at [340, 133] on textarea at bounding box center [509, 130] width 395 height 15
type textarea "POST KIEF"
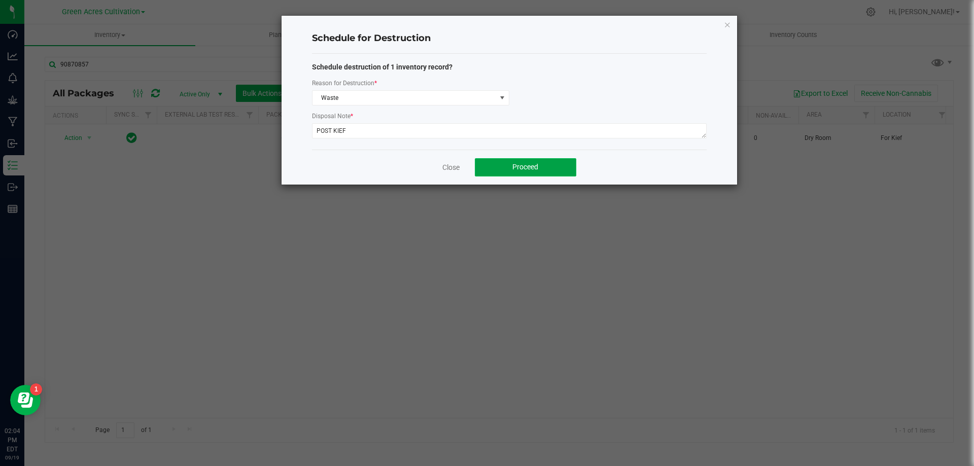
click at [488, 165] on button "Proceed" at bounding box center [525, 167] width 101 height 18
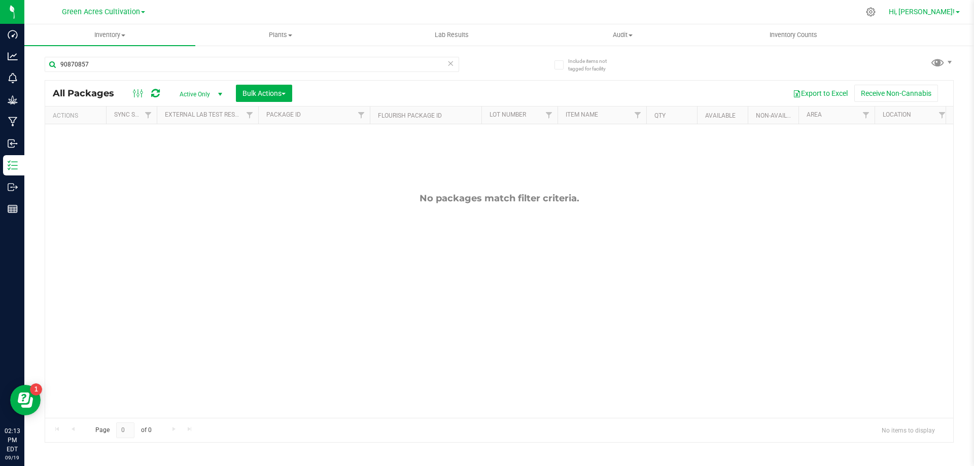
click at [943, 11] on span "Hi, [PERSON_NAME]!" at bounding box center [922, 12] width 66 height 8
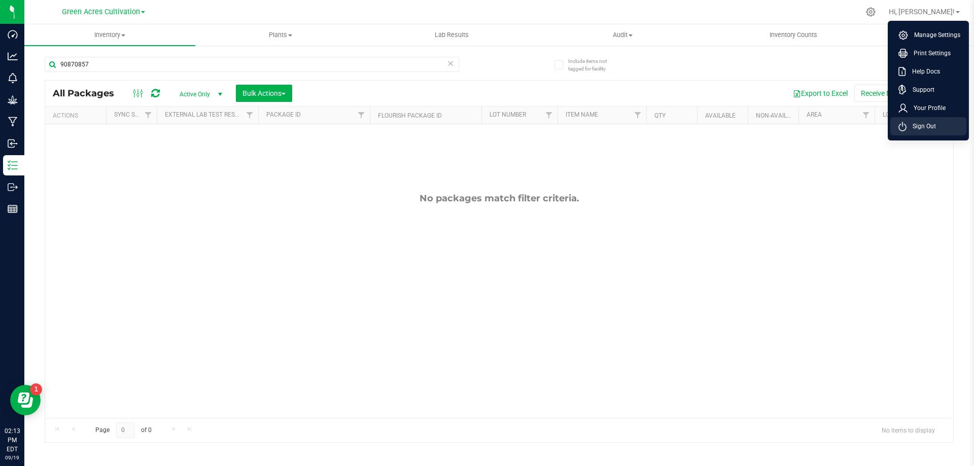
click at [907, 123] on span "Sign Out" at bounding box center [921, 126] width 29 height 10
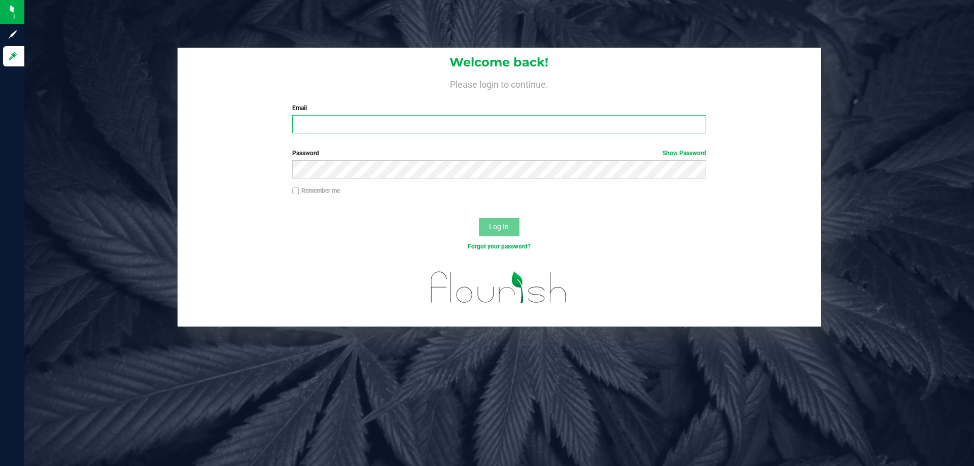
click at [412, 120] on input "Email" at bounding box center [498, 124] width 413 height 18
type input "[EMAIL_ADDRESS][DOMAIN_NAME]"
click at [479, 218] on button "Log In" at bounding box center [499, 227] width 41 height 18
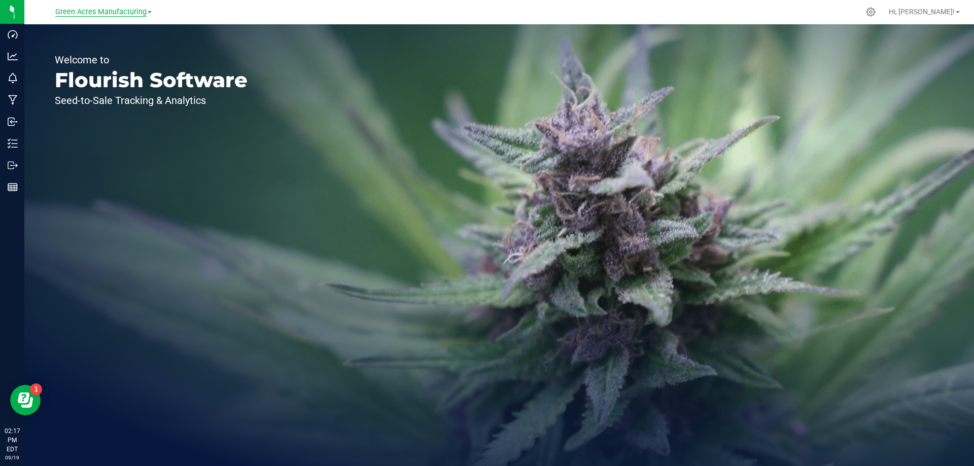
click at [129, 9] on span "Green Acres Manufacturing" at bounding box center [100, 12] width 91 height 9
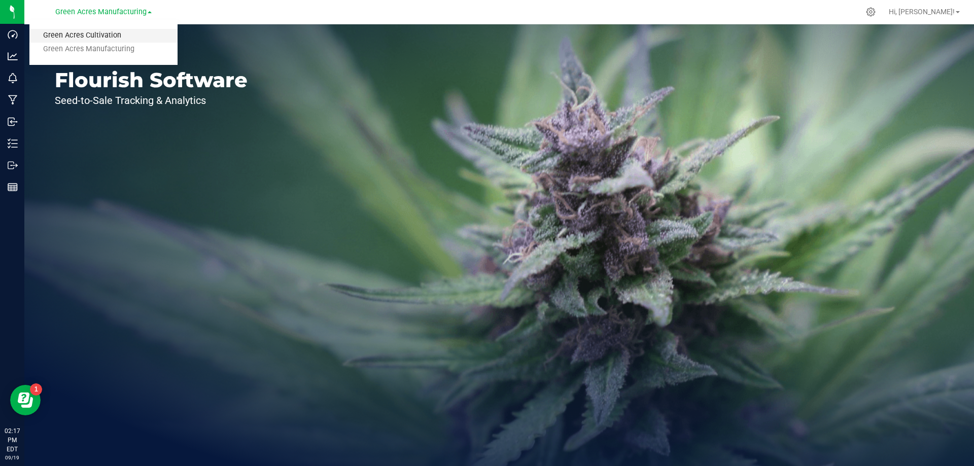
click at [98, 34] on link "Green Acres Cultivation" at bounding box center [103, 36] width 148 height 14
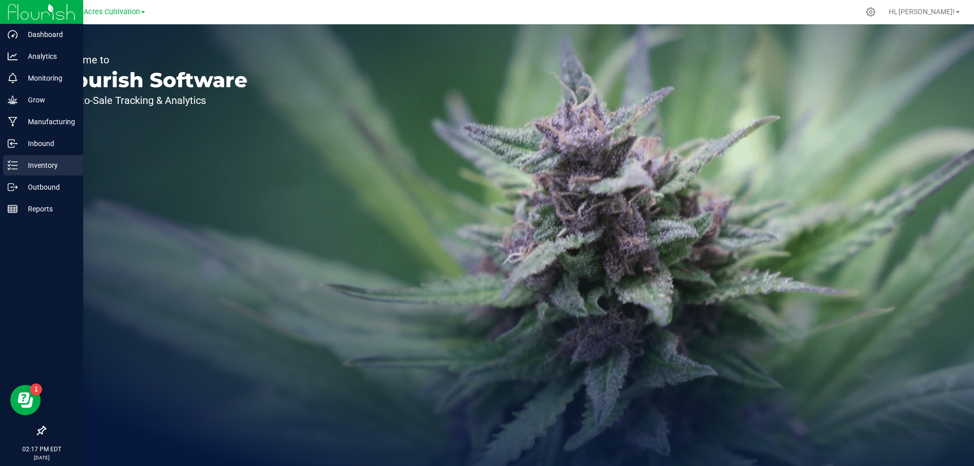
click at [41, 169] on p "Inventory" at bounding box center [48, 165] width 61 height 12
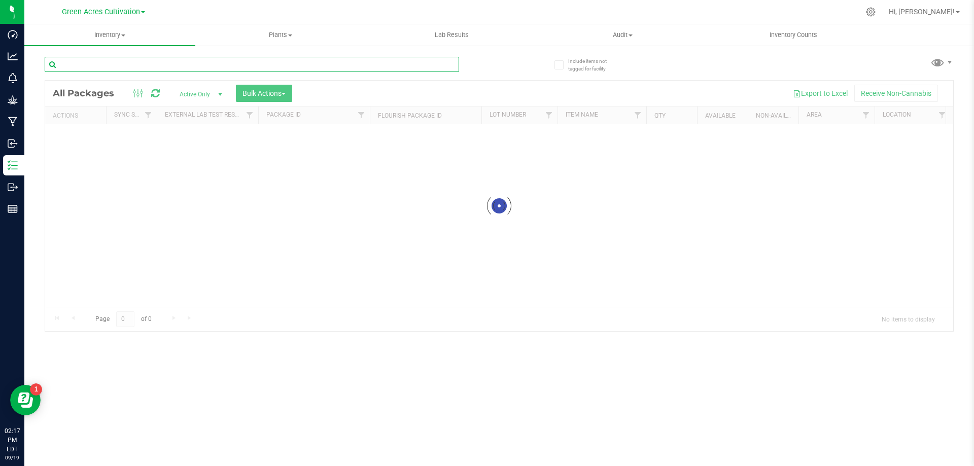
click at [178, 65] on input "text" at bounding box center [252, 64] width 414 height 15
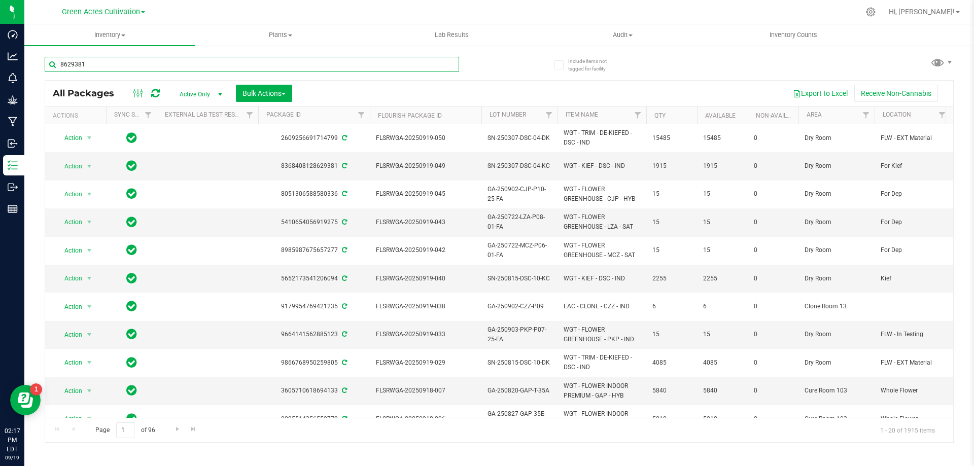
type input "8629381"
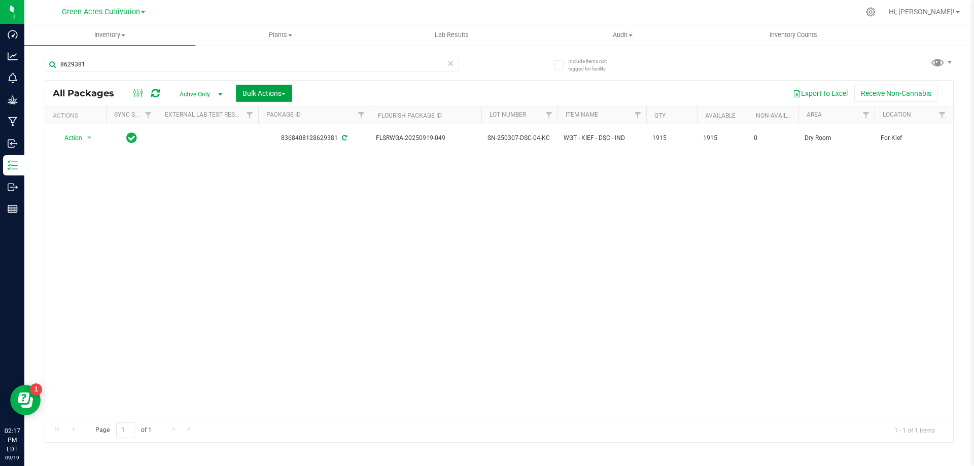
click at [272, 91] on span "Bulk Actions" at bounding box center [263, 93] width 43 height 8
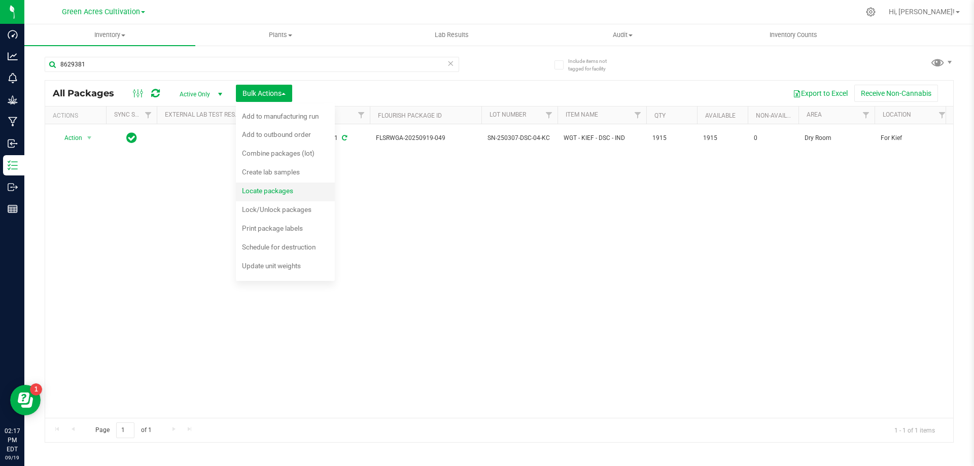
click at [260, 195] on div "Locate packages" at bounding box center [274, 192] width 65 height 16
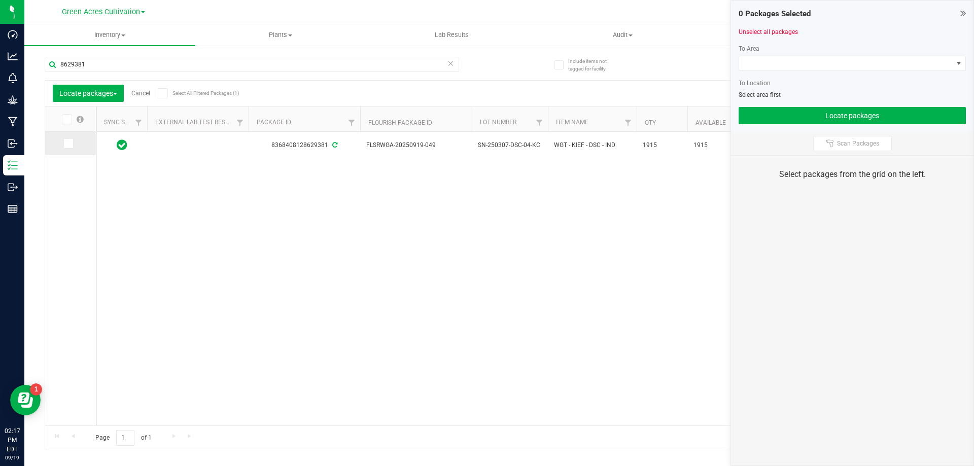
click at [69, 144] on icon at bounding box center [67, 144] width 7 height 0
click at [0, 0] on input "checkbox" at bounding box center [0, 0] width 0 height 0
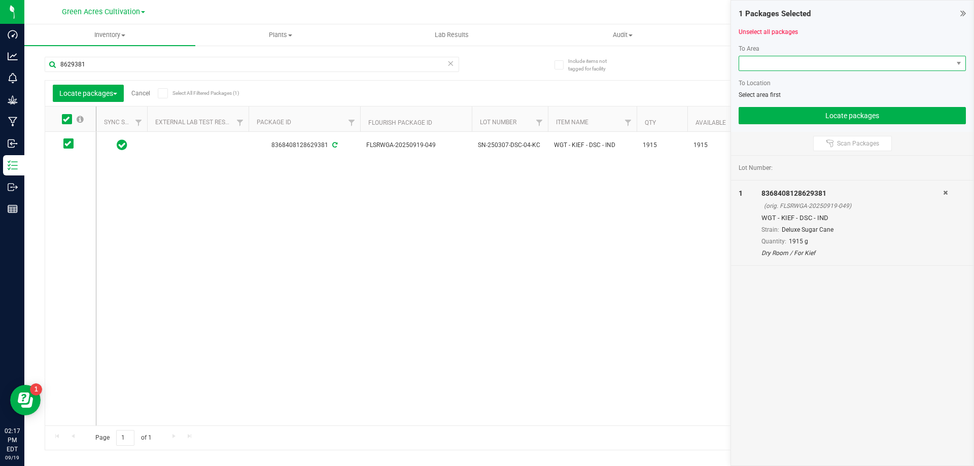
click at [785, 62] on span at bounding box center [846, 63] width 214 height 14
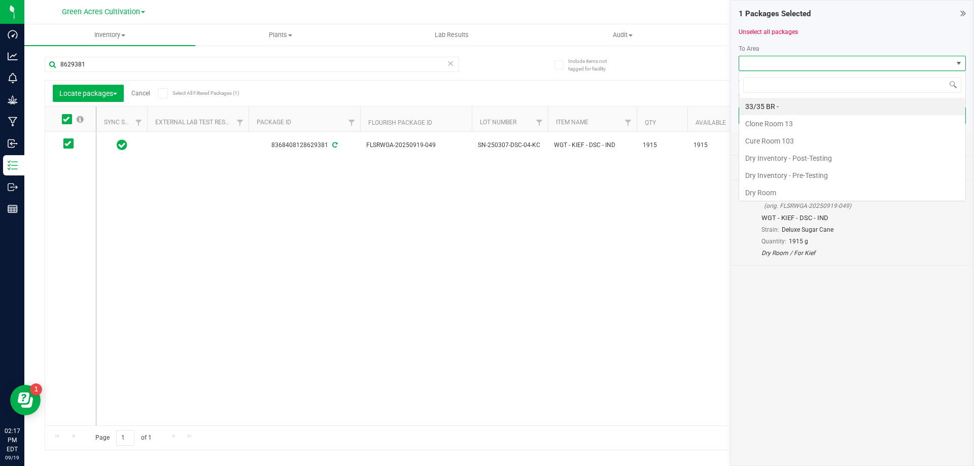
scroll to position [15, 227]
click at [761, 190] on li "Dry Room" at bounding box center [852, 192] width 226 height 17
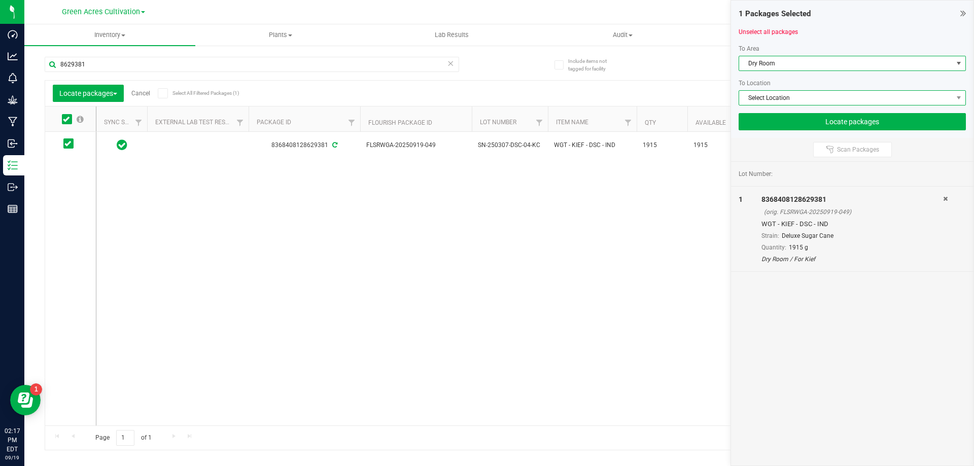
click at [786, 97] on span "Select Location" at bounding box center [846, 98] width 214 height 14
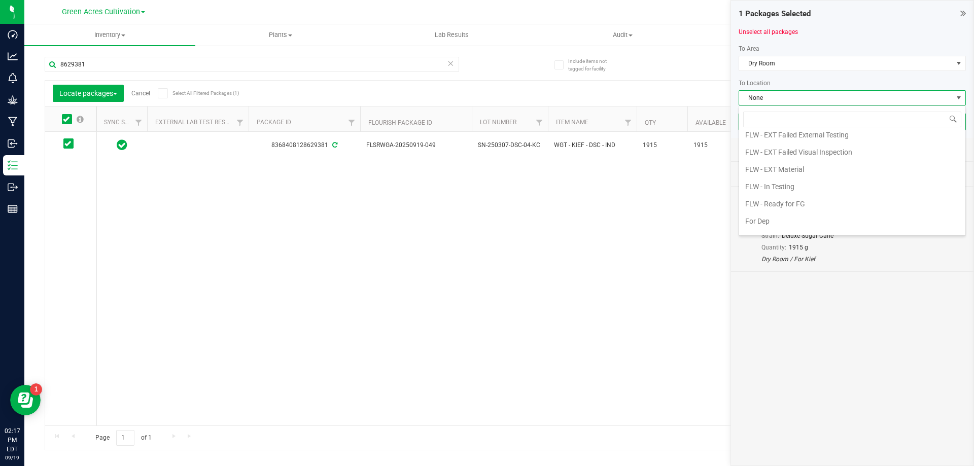
scroll to position [140, 0]
click at [756, 205] on li "Kief" at bounding box center [852, 207] width 226 height 17
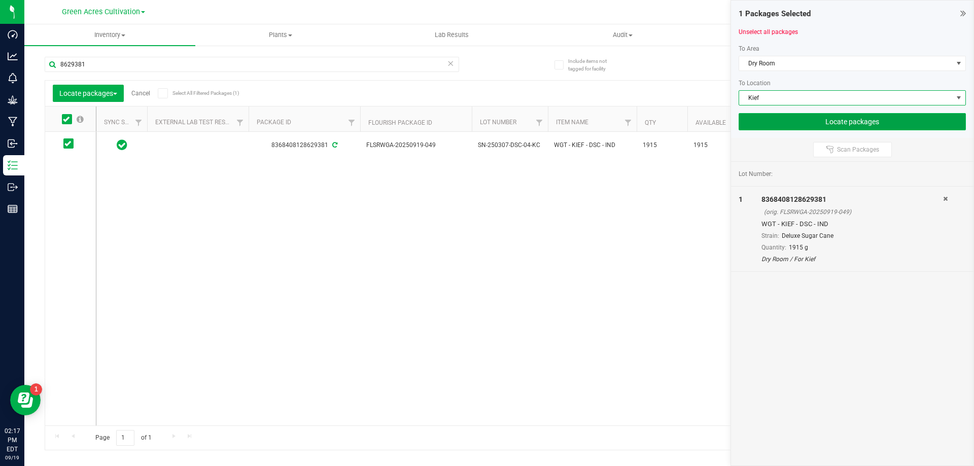
click at [784, 118] on button "Locate packages" at bounding box center [852, 121] width 227 height 17
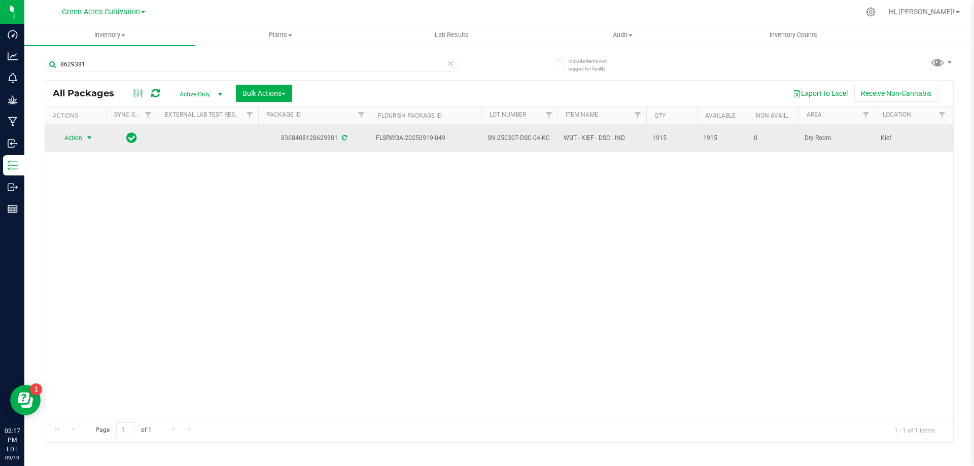
click at [71, 135] on span "Action" at bounding box center [68, 138] width 27 height 14
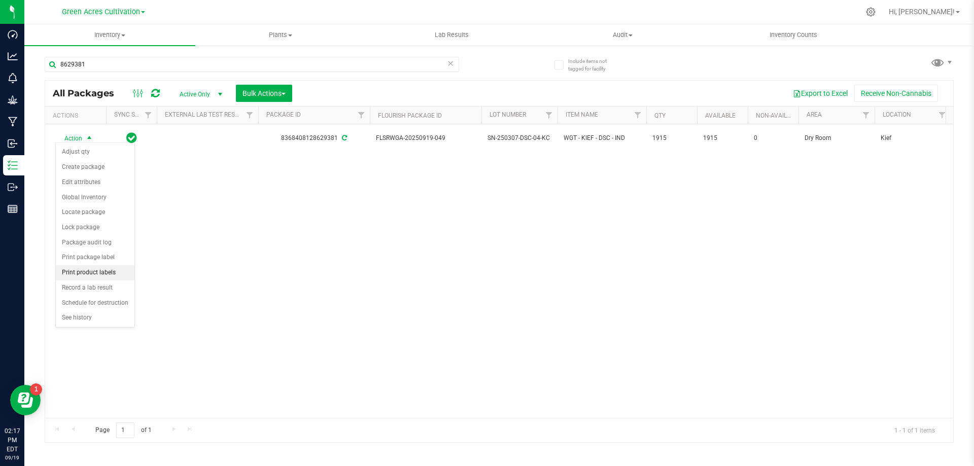
click at [82, 275] on li "Print product labels" at bounding box center [95, 272] width 79 height 15
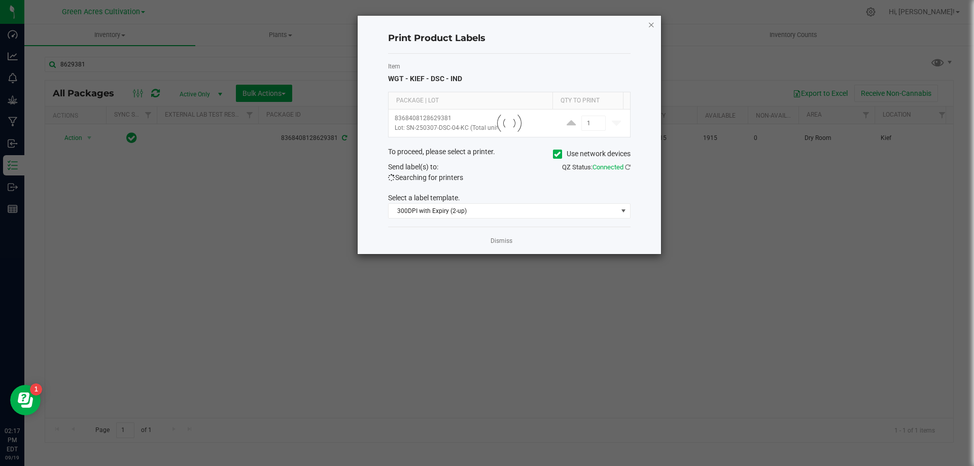
click at [651, 25] on icon "button" at bounding box center [651, 24] width 7 height 12
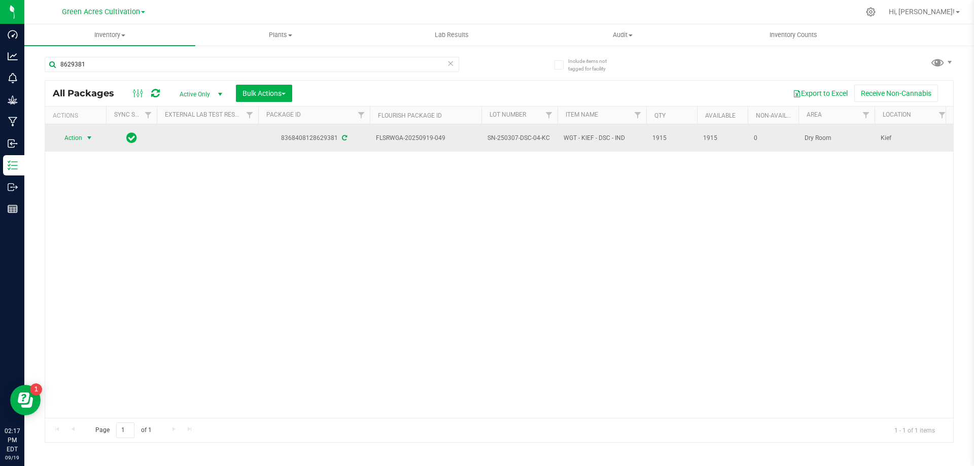
click at [80, 134] on span "Action" at bounding box center [68, 138] width 27 height 14
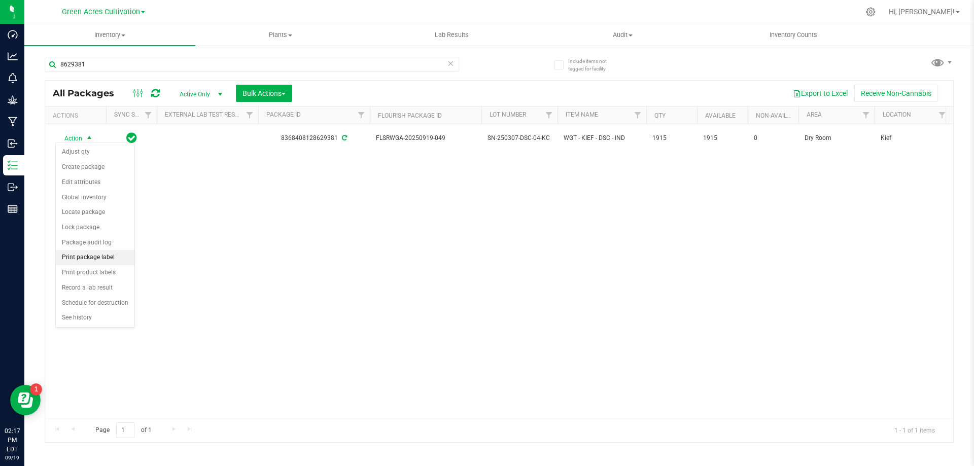
drag, startPoint x: 85, startPoint y: 258, endPoint x: 117, endPoint y: 255, distance: 32.6
click at [86, 257] on li "Print package label" at bounding box center [95, 257] width 79 height 15
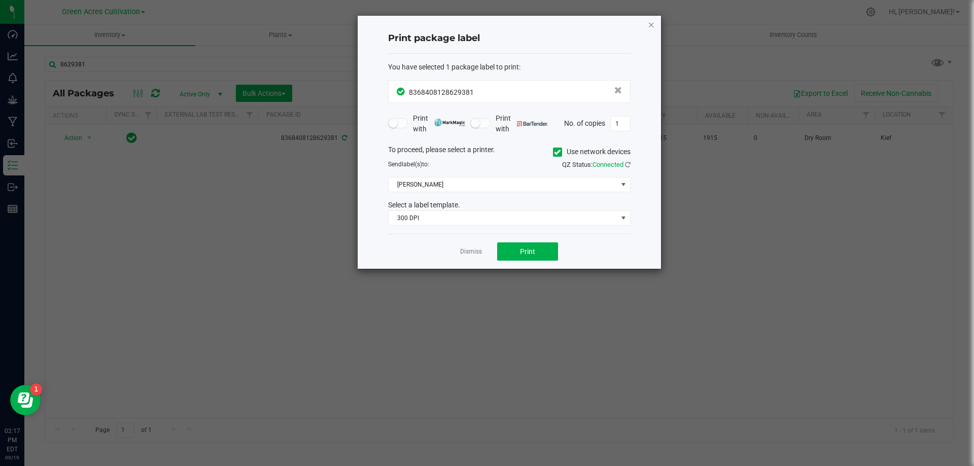
click at [650, 25] on icon "button" at bounding box center [651, 24] width 7 height 12
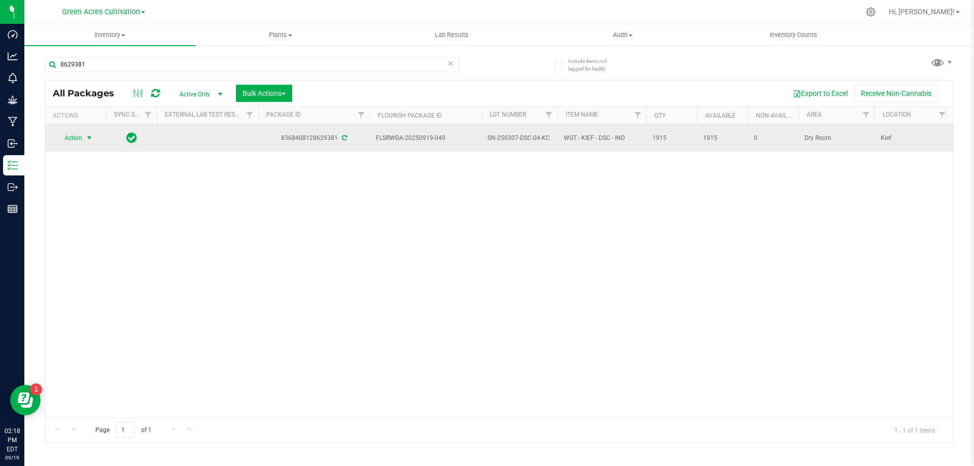
click at [80, 134] on span "Action" at bounding box center [68, 138] width 27 height 14
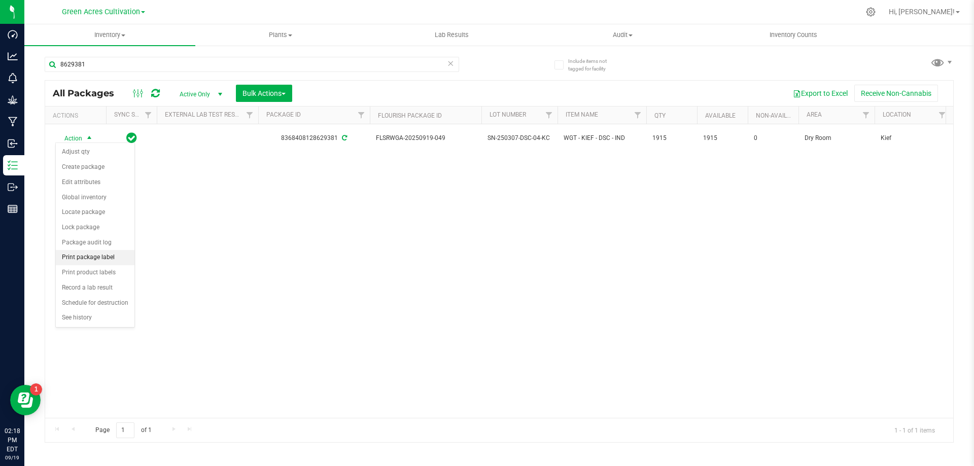
click at [83, 259] on li "Print package label" at bounding box center [95, 257] width 79 height 15
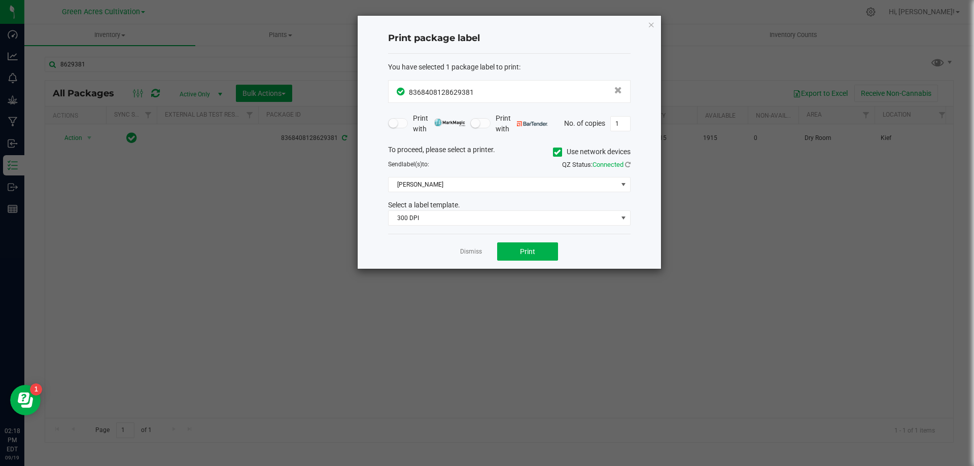
click at [560, 152] on span at bounding box center [557, 152] width 9 height 9
click at [0, 0] on input "Use network devices" at bounding box center [0, 0] width 0 height 0
click at [516, 182] on span at bounding box center [503, 185] width 229 height 14
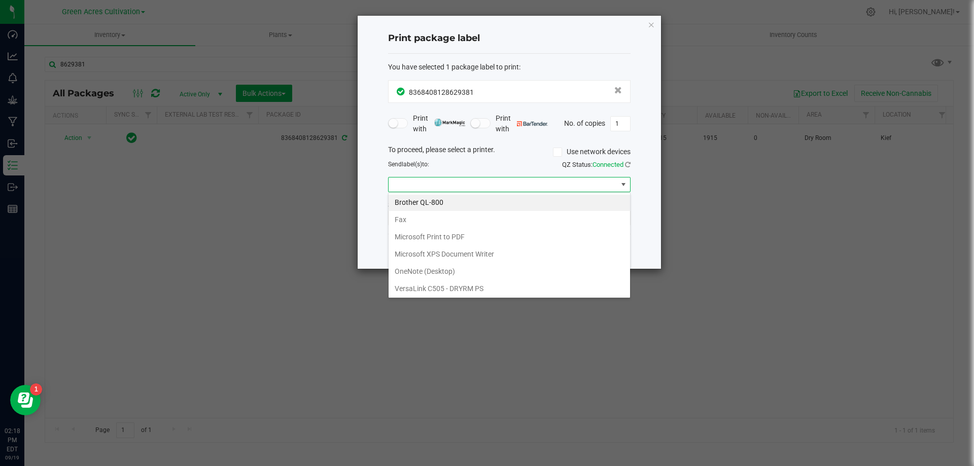
scroll to position [19, 0]
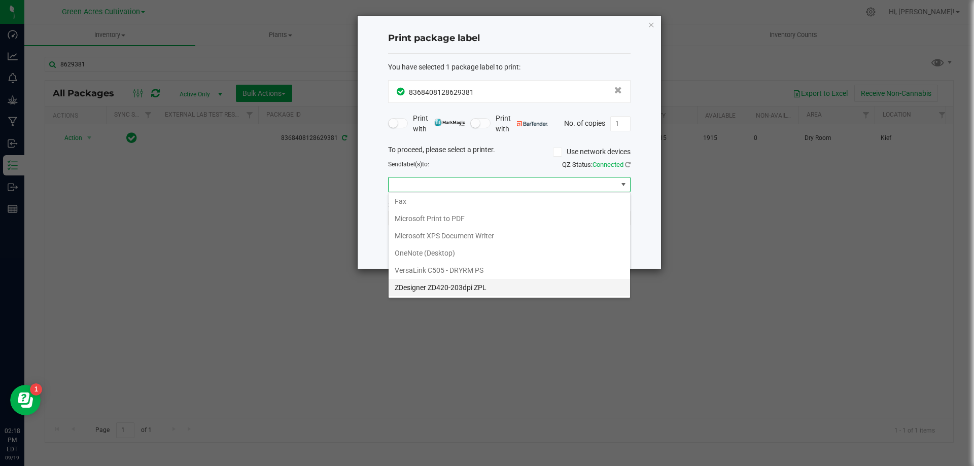
click at [414, 285] on ZPL "ZDesigner ZD420-203dpi ZPL" at bounding box center [509, 287] width 241 height 17
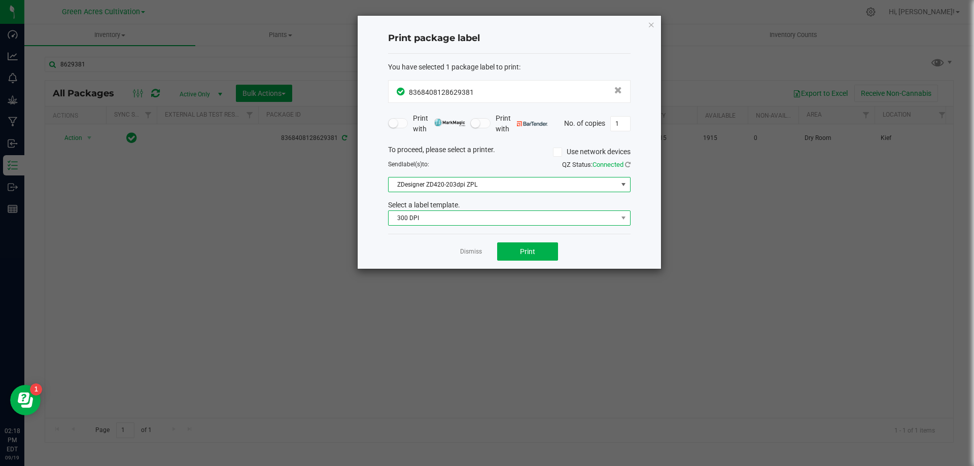
click at [419, 218] on span "300 DPI" at bounding box center [503, 218] width 229 height 14
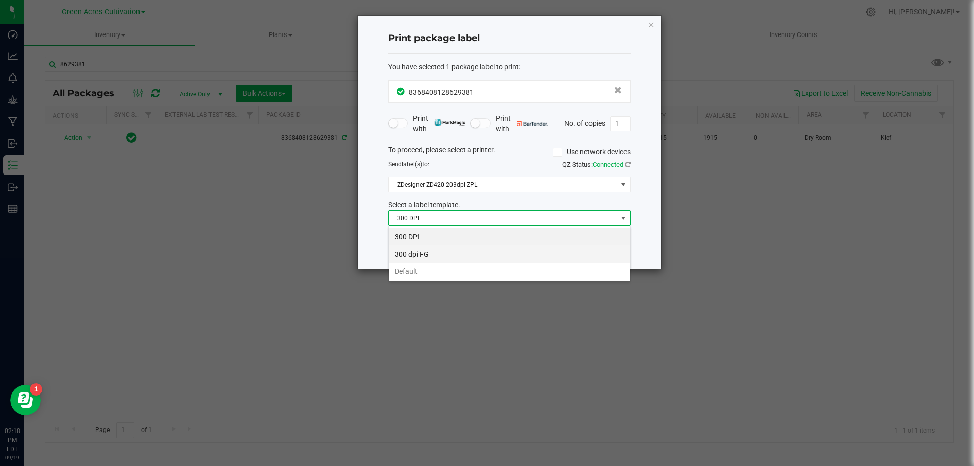
scroll to position [15, 242]
click at [418, 271] on li "Default" at bounding box center [509, 271] width 241 height 17
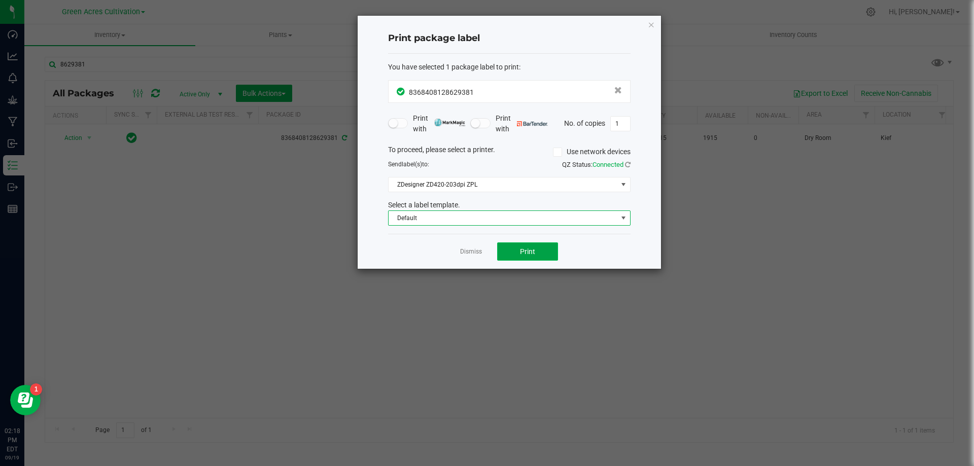
click at [538, 245] on button "Print" at bounding box center [527, 251] width 61 height 18
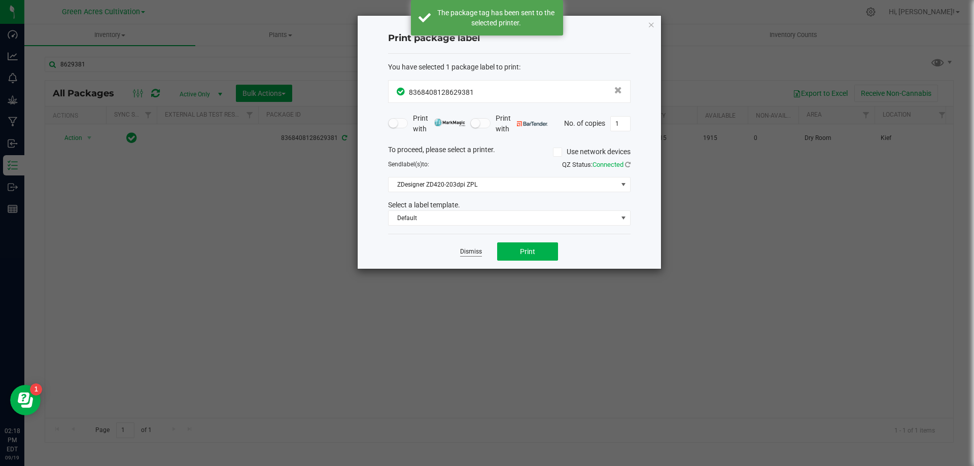
click at [479, 250] on link "Dismiss" at bounding box center [471, 252] width 22 height 9
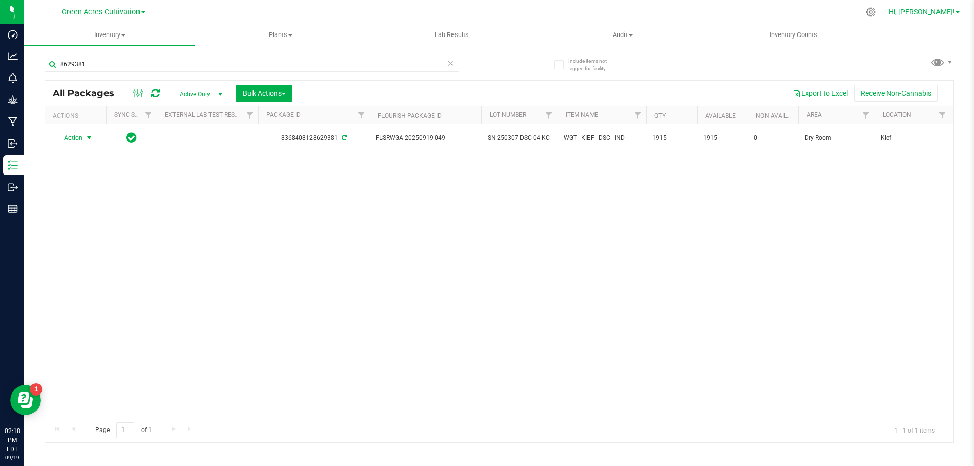
click at [943, 13] on span "Hi, [PERSON_NAME]!" at bounding box center [922, 12] width 66 height 8
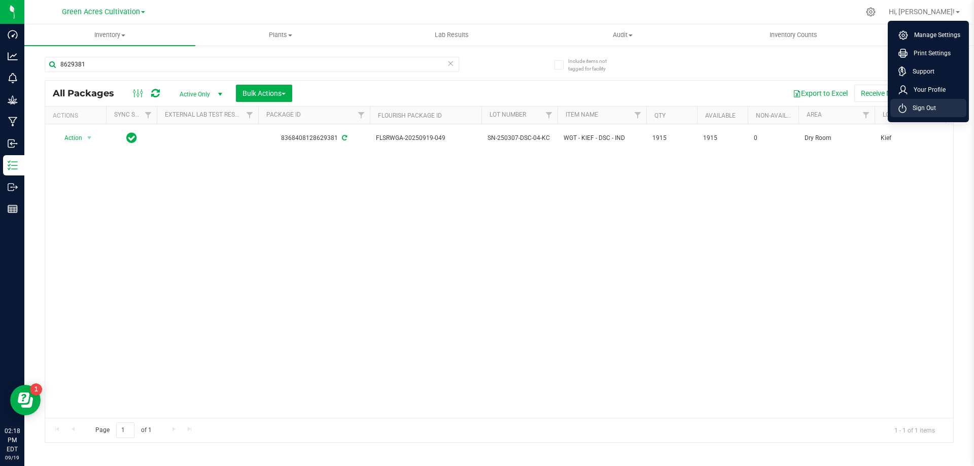
click at [908, 107] on span "Sign Out" at bounding box center [921, 108] width 29 height 10
